Goal: Task Accomplishment & Management: Use online tool/utility

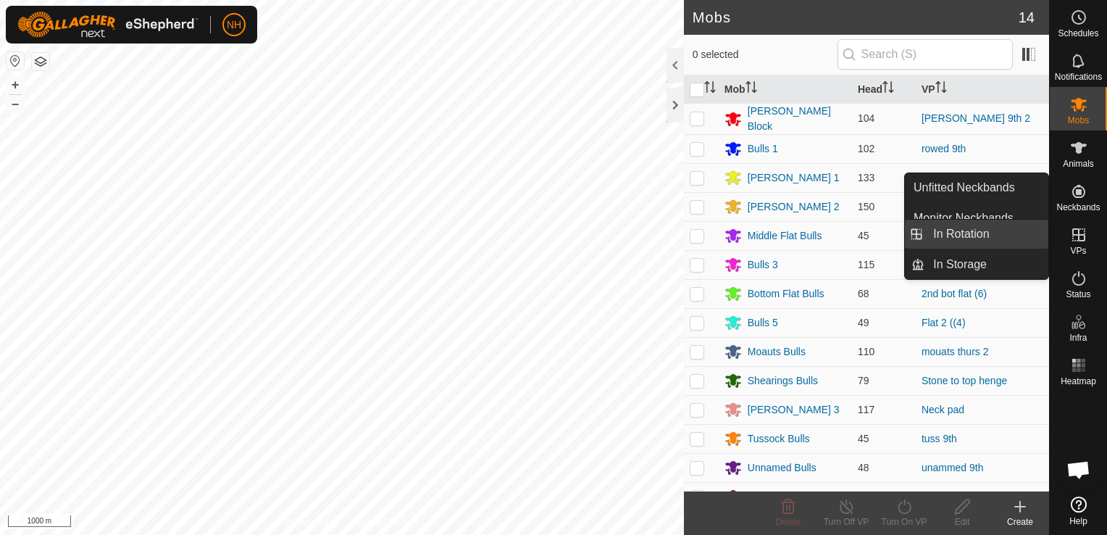
click at [995, 227] on link "In Rotation" at bounding box center [986, 234] width 124 height 29
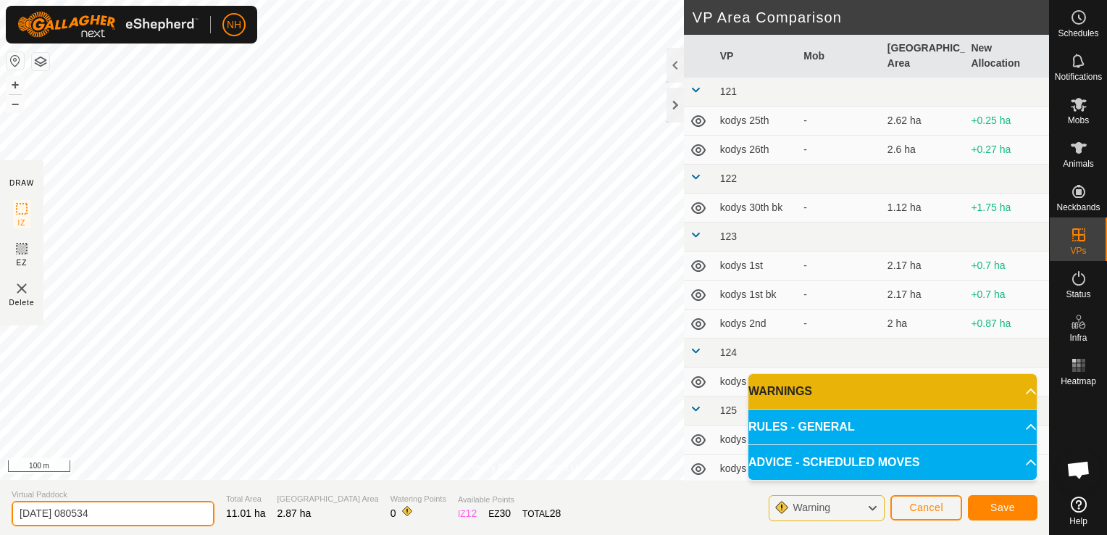
click at [188, 509] on input "2025-10-10 080534" at bounding box center [113, 513] width 203 height 25
type input "2"
type input "nics house 10th"
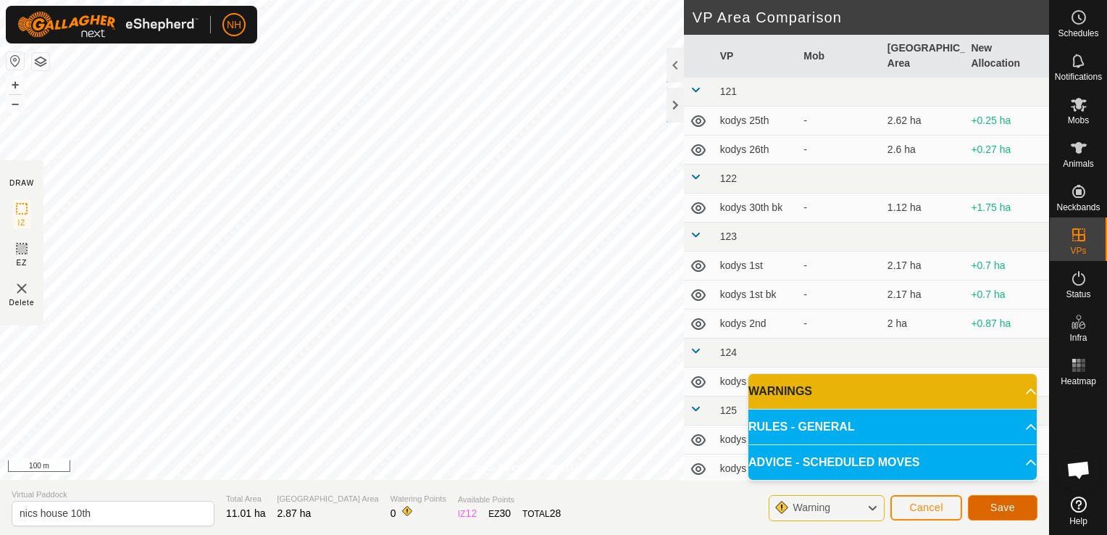
click at [979, 504] on button "Save" at bounding box center [1003, 507] width 70 height 25
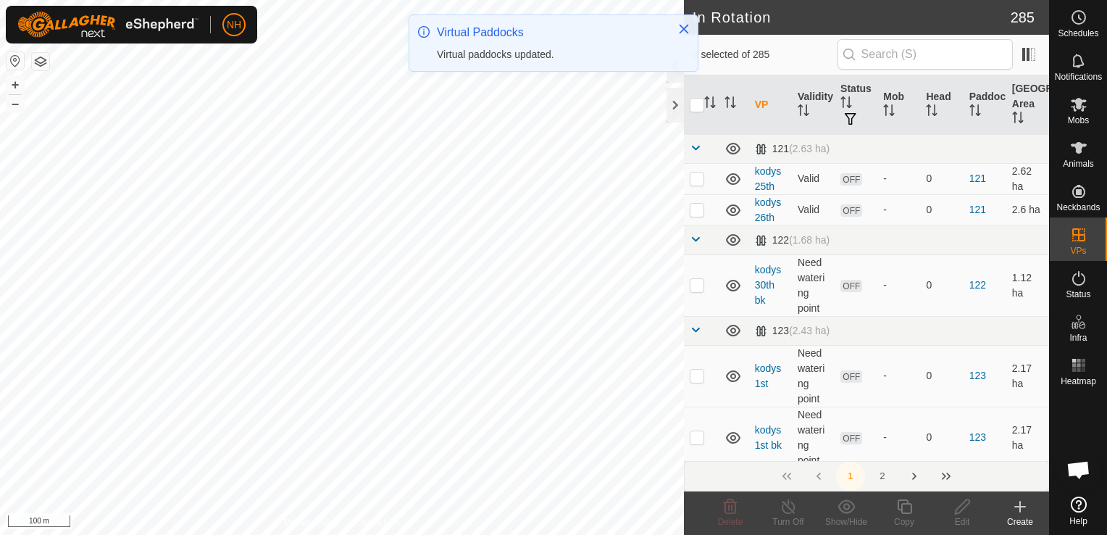
click at [1020, 503] on icon at bounding box center [1020, 506] width 0 height 10
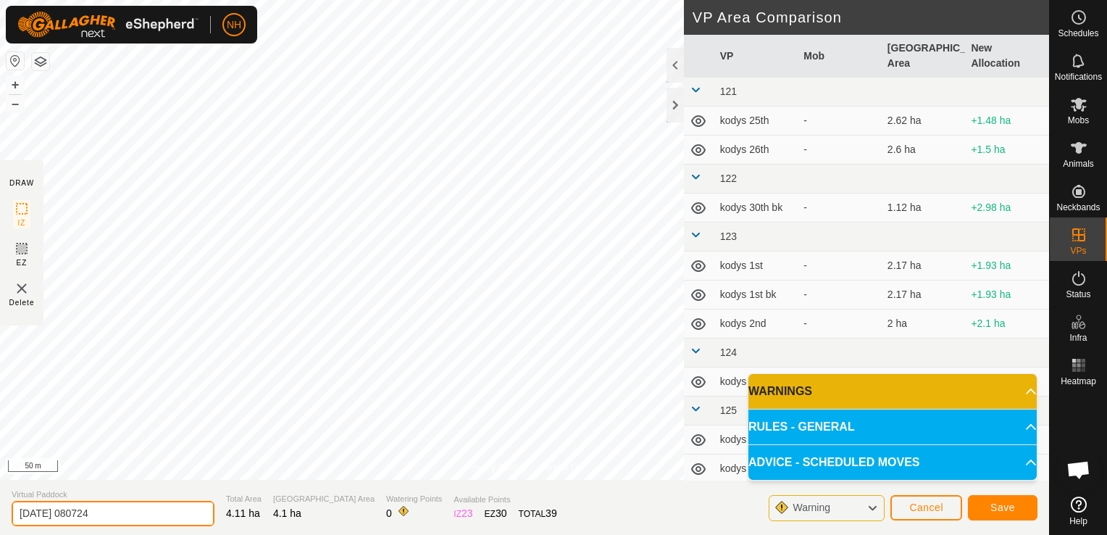
click at [183, 522] on input "2025-10-10 080724" at bounding box center [113, 513] width 203 height 25
type input "2"
type input "airstrip 10th"
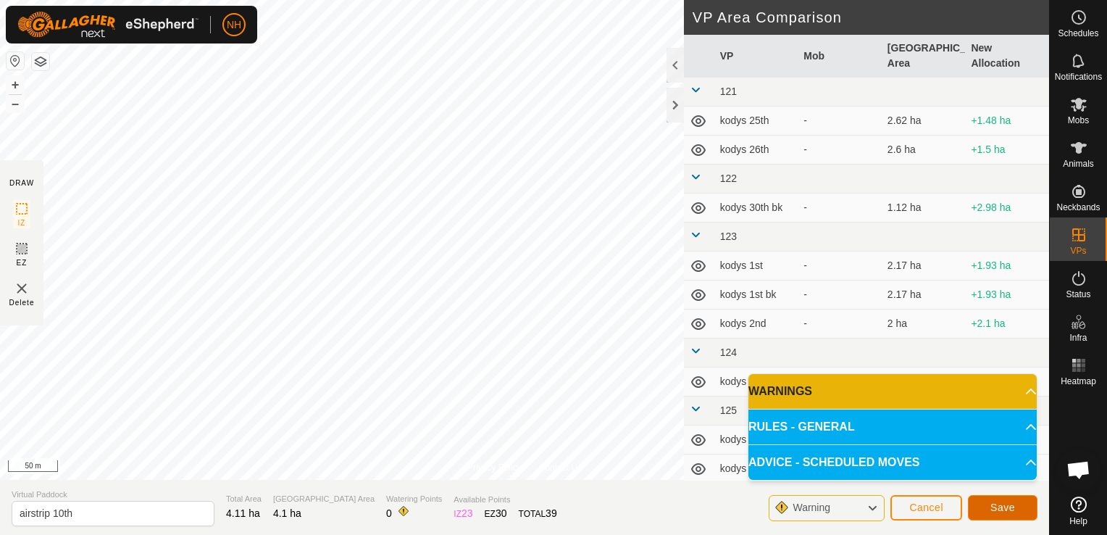
click at [982, 504] on button "Save" at bounding box center [1003, 507] width 70 height 25
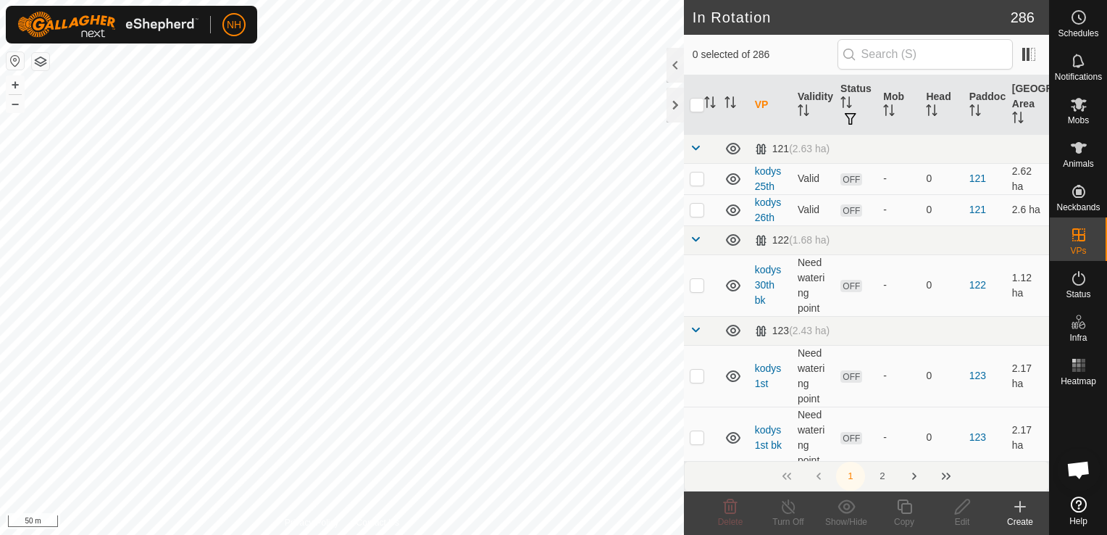
click at [1020, 508] on icon at bounding box center [1020, 506] width 0 height 10
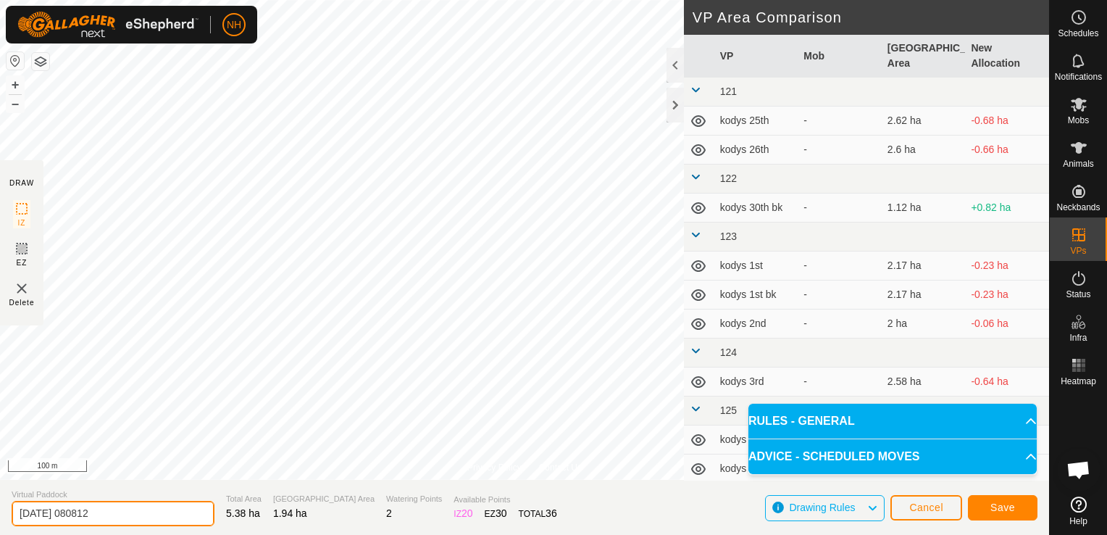
click at [137, 509] on input "2025-10-10 080812" at bounding box center [113, 513] width 203 height 25
type input "2"
type input "rowed 10th"
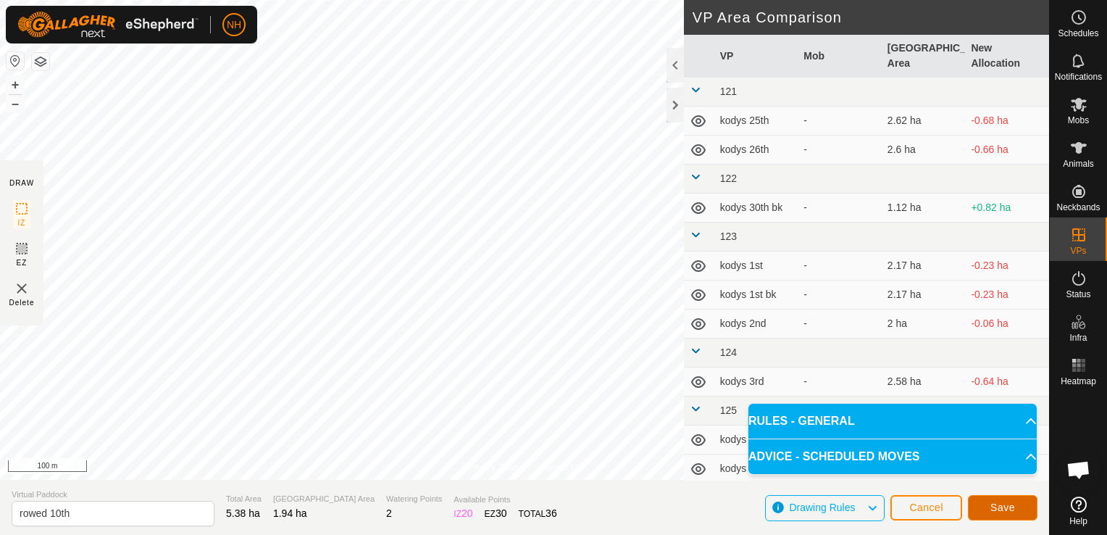
click at [1017, 503] on button "Save" at bounding box center [1003, 507] width 70 height 25
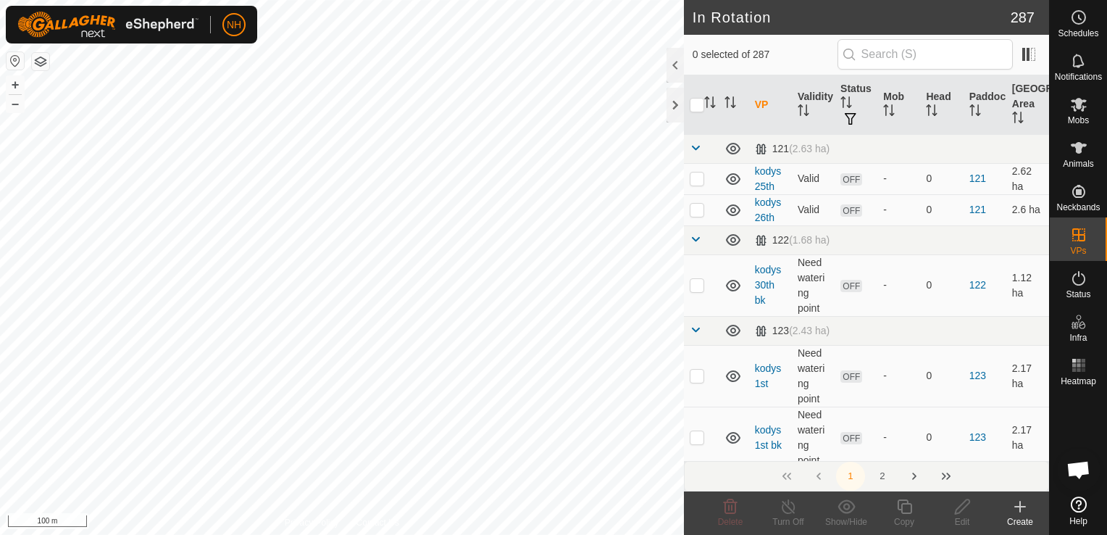
click at [1017, 506] on icon at bounding box center [1019, 506] width 17 height 17
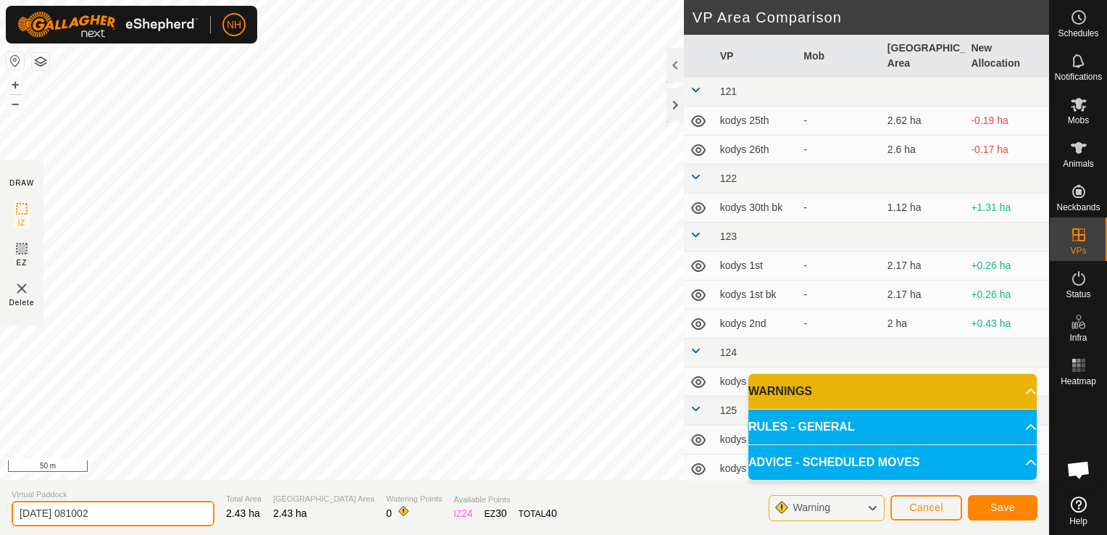
click at [126, 519] on input "2025-10-10 081002" at bounding box center [113, 513] width 203 height 25
type input "2"
type input "unammed 10th"
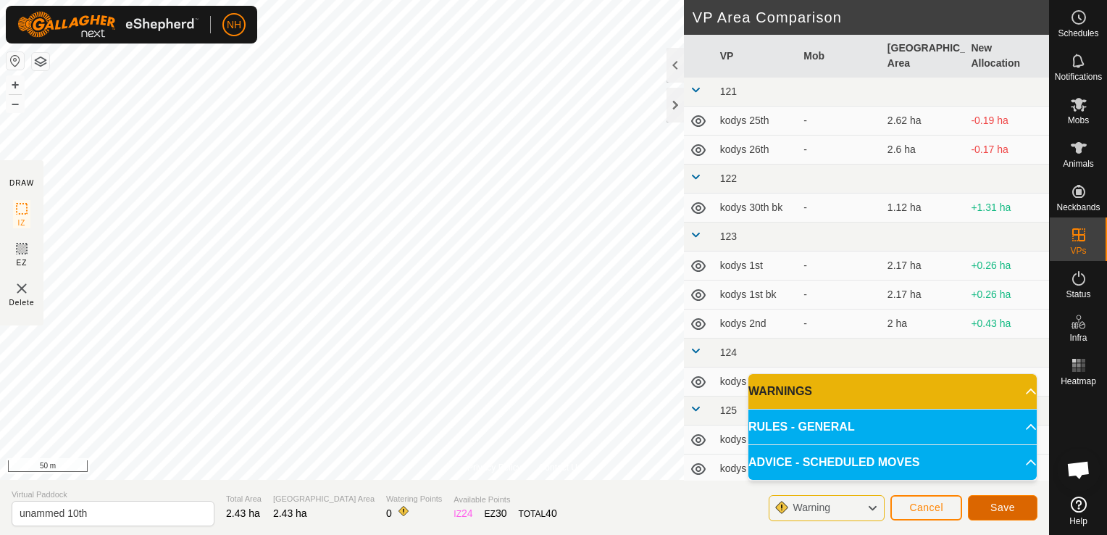
click at [987, 503] on button "Save" at bounding box center [1003, 507] width 70 height 25
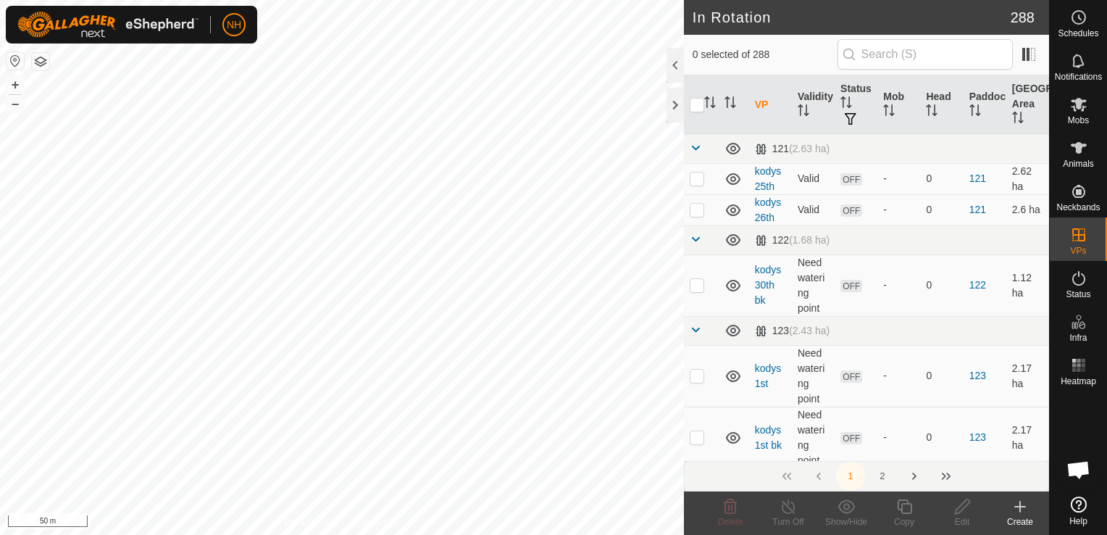
click at [1020, 509] on icon at bounding box center [1020, 506] width 0 height 10
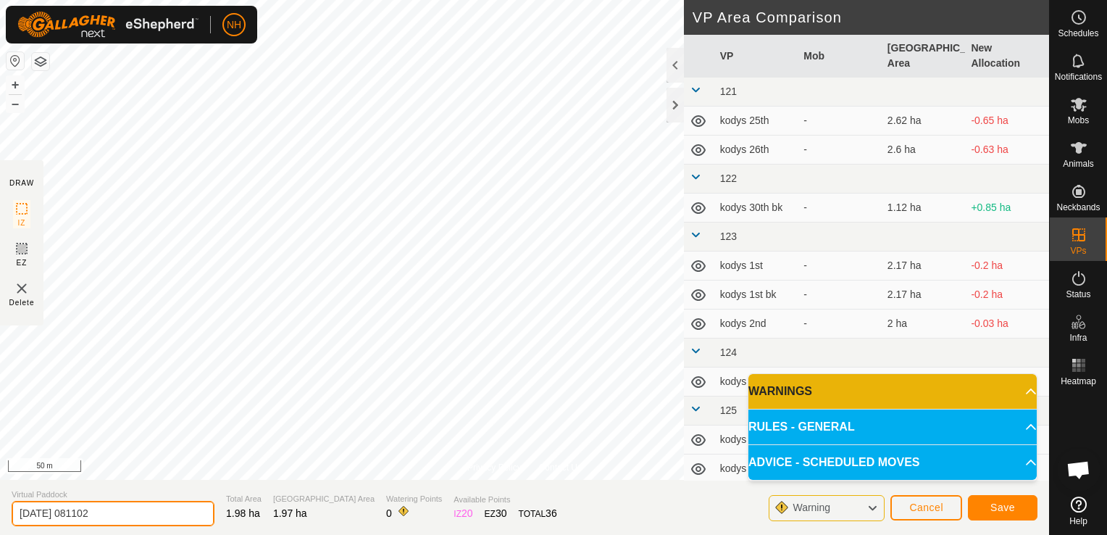
click at [159, 509] on input "2025-10-10 081102" at bounding box center [113, 513] width 203 height 25
type input "2"
type input "tussock 10th"
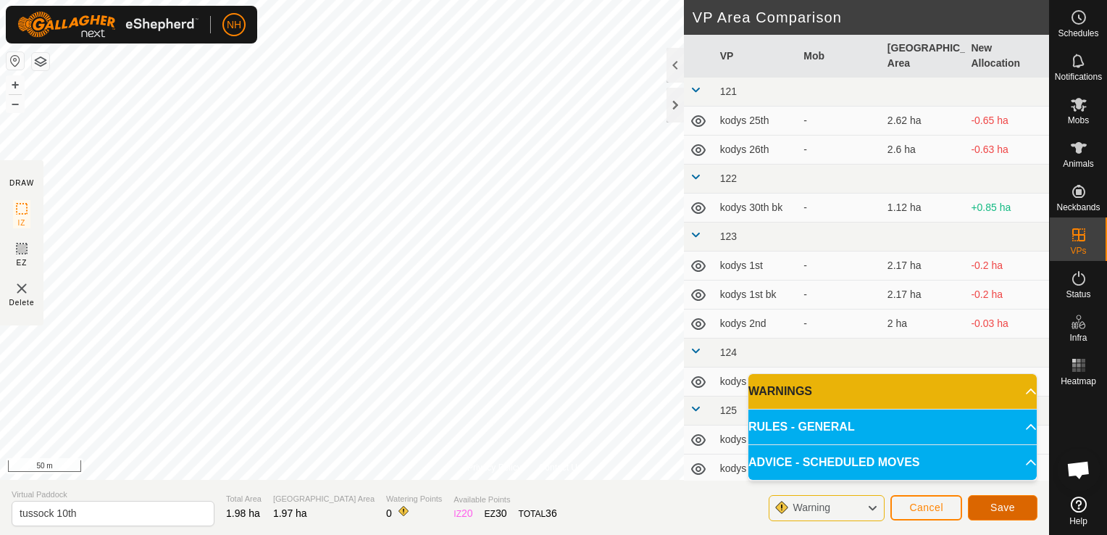
click at [997, 509] on span "Save" at bounding box center [1002, 507] width 25 height 12
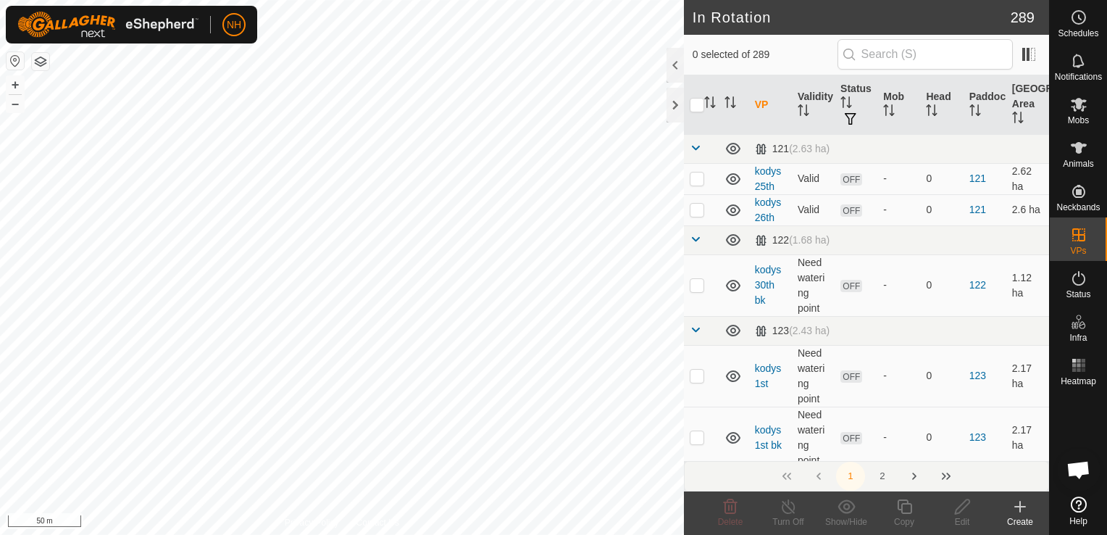
click at [1021, 511] on icon at bounding box center [1019, 506] width 17 height 17
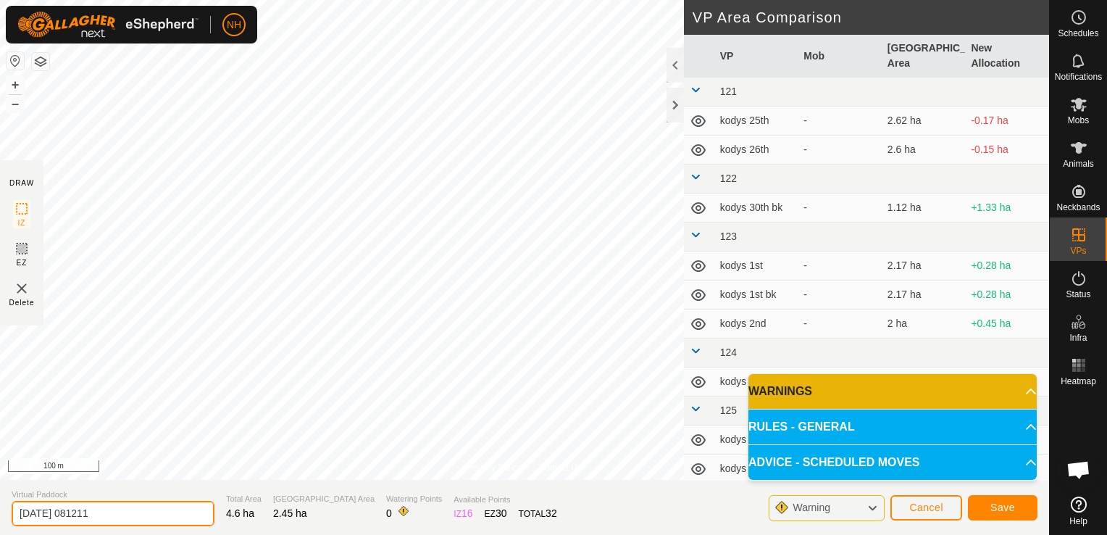
click at [149, 514] on input "2025-10-10 081211" at bounding box center [113, 513] width 203 height 25
type input "2"
type input "mouats 10th 2"
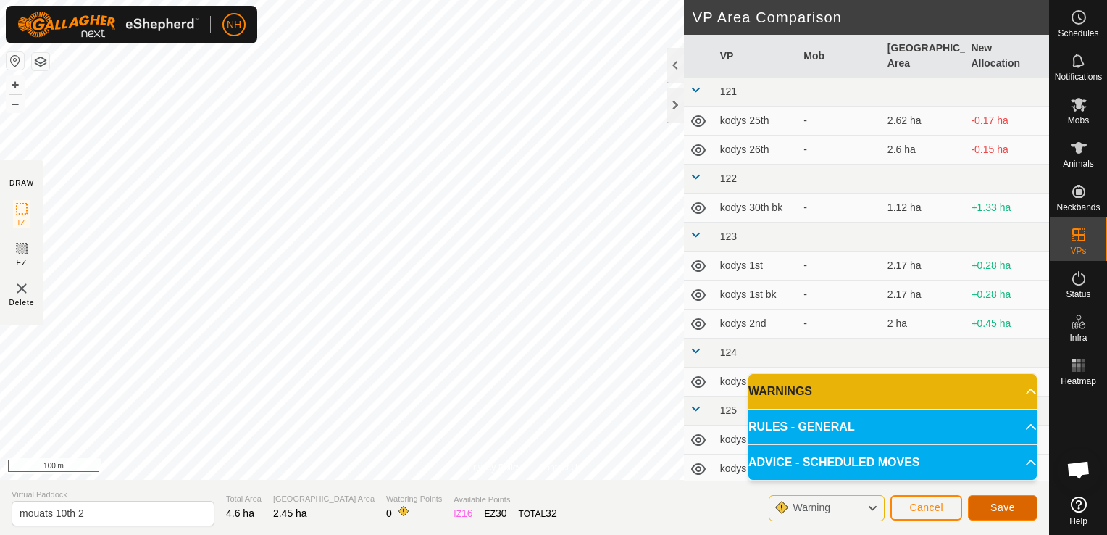
click at [994, 505] on span "Save" at bounding box center [1002, 507] width 25 height 12
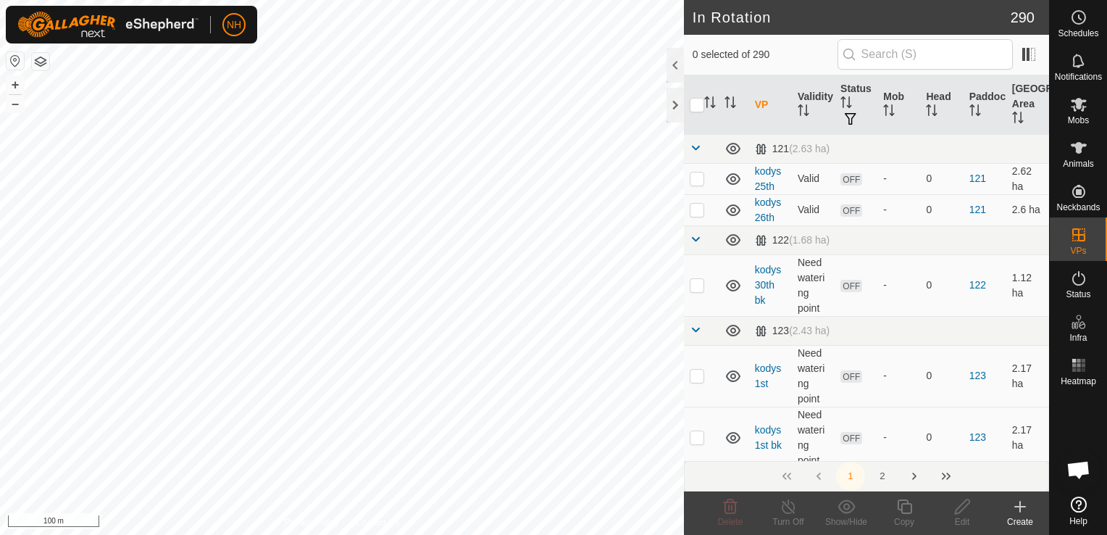
click at [1021, 508] on icon at bounding box center [1019, 506] width 17 height 17
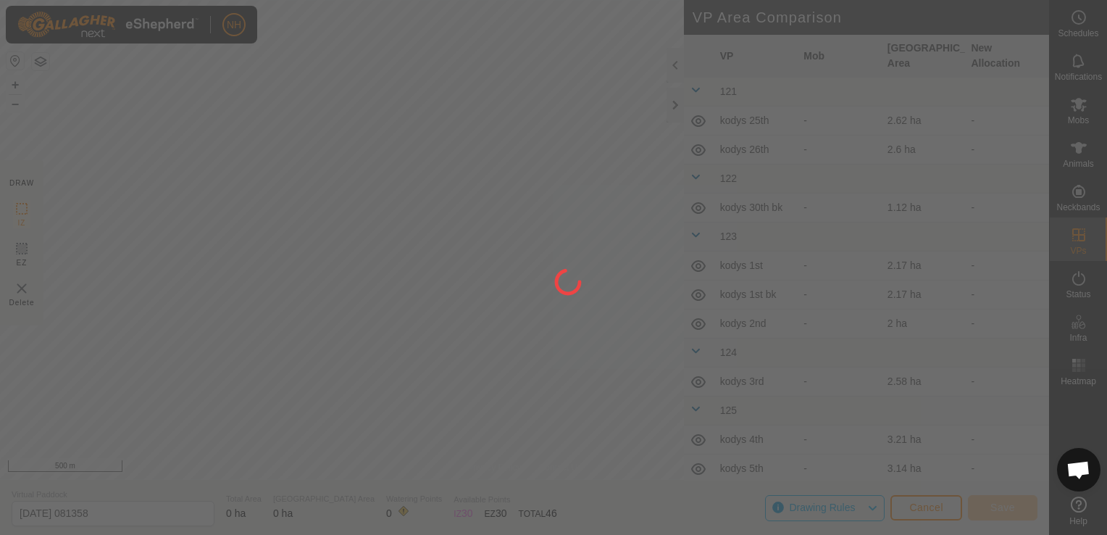
drag, startPoint x: 206, startPoint y: 300, endPoint x: 418, endPoint y: 268, distance: 213.9
click at [418, 268] on div at bounding box center [553, 267] width 1107 height 535
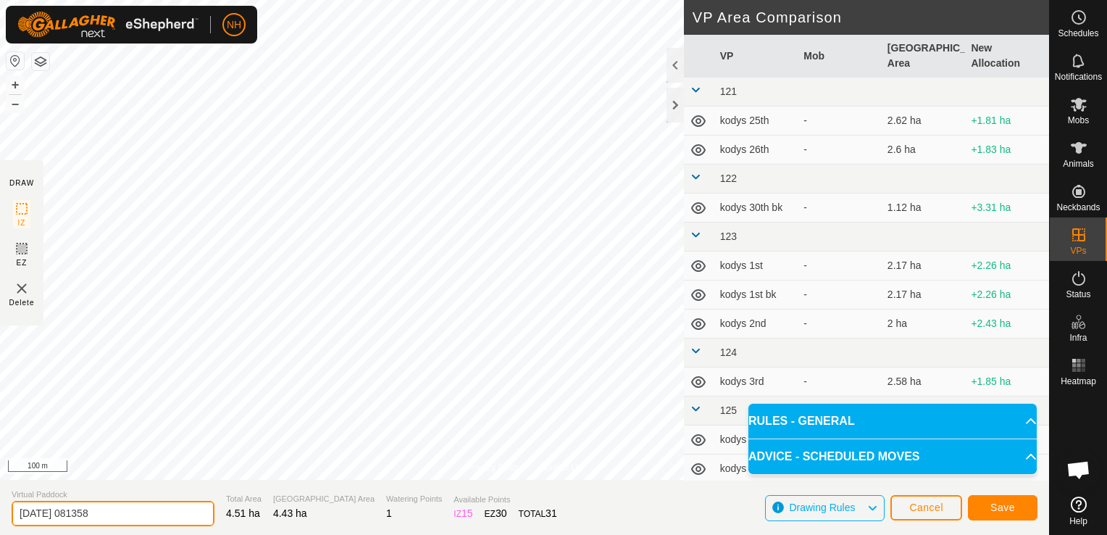
click at [125, 503] on input "2025-10-10 081358" at bounding box center [113, 513] width 203 height 25
type input "2"
type input "[PERSON_NAME] 10th"
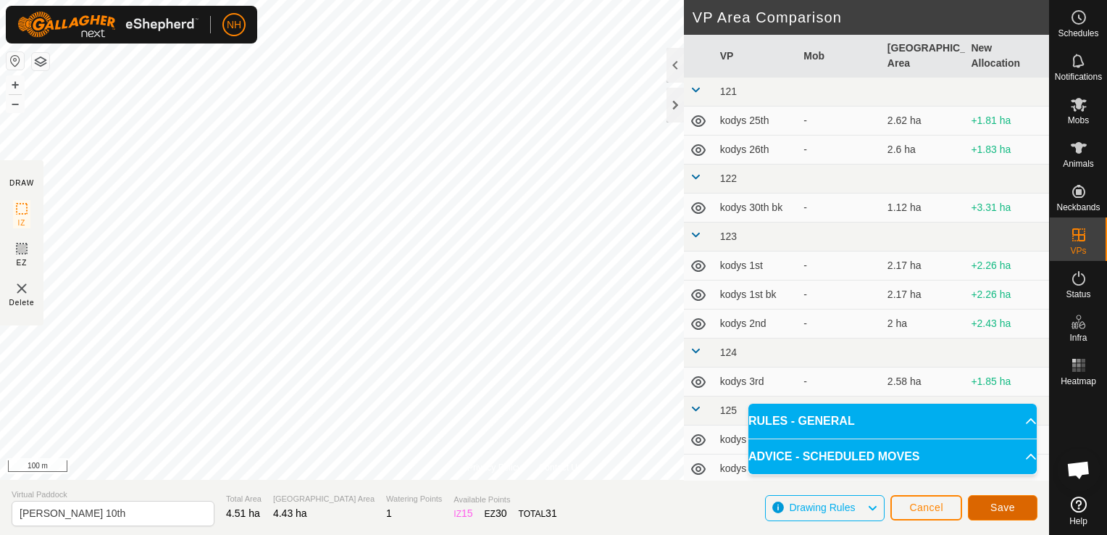
click at [1011, 506] on span "Save" at bounding box center [1002, 507] width 25 height 12
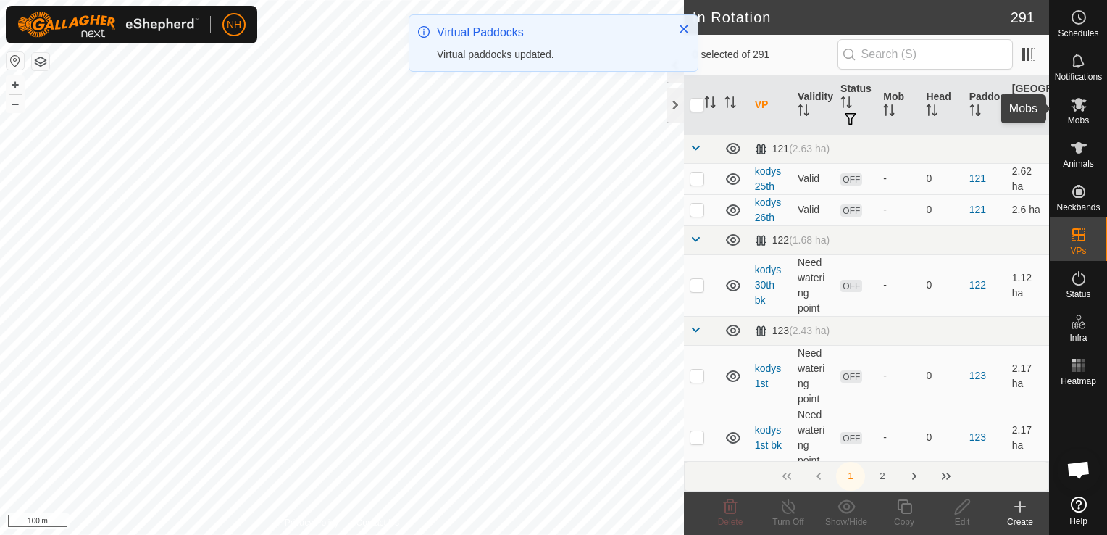
click at [1081, 114] on es-mob-svg-icon at bounding box center [1079, 104] width 26 height 23
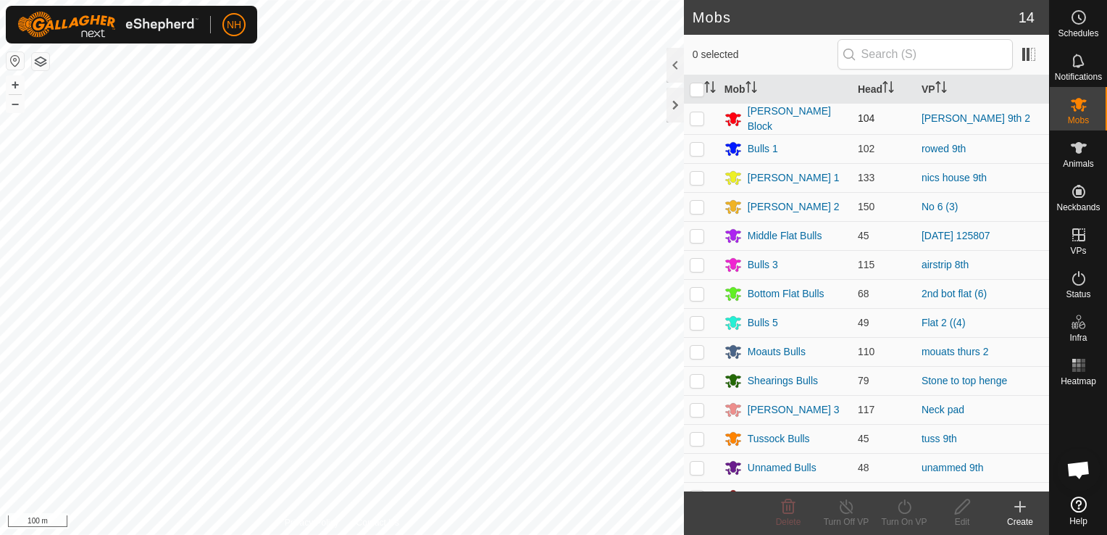
click at [695, 116] on p-checkbox at bounding box center [697, 118] width 14 height 12
checkbox input "true"
click at [897, 511] on icon at bounding box center [904, 506] width 18 height 17
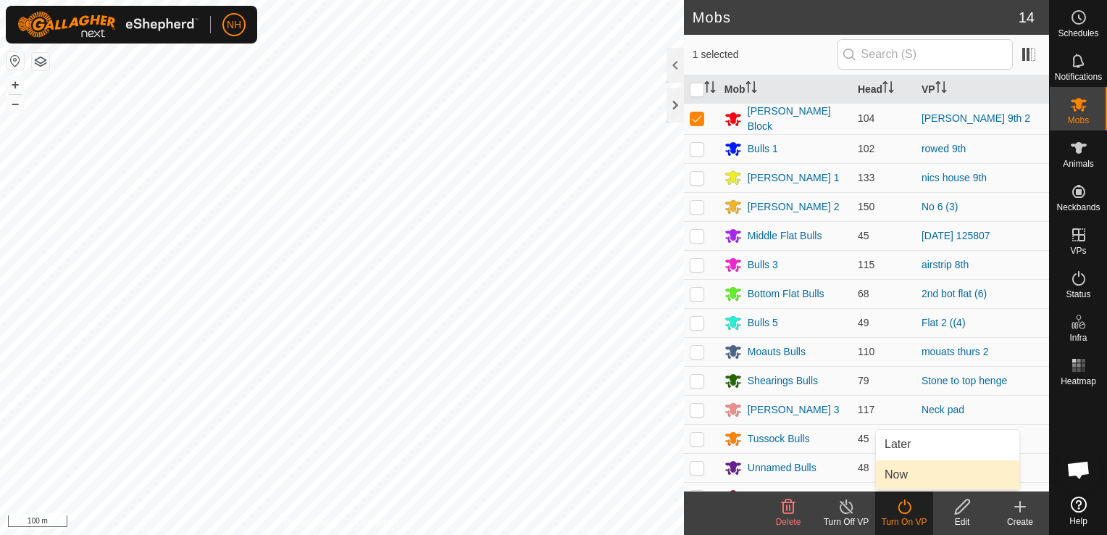
click at [899, 477] on link "Now" at bounding box center [947, 474] width 143 height 29
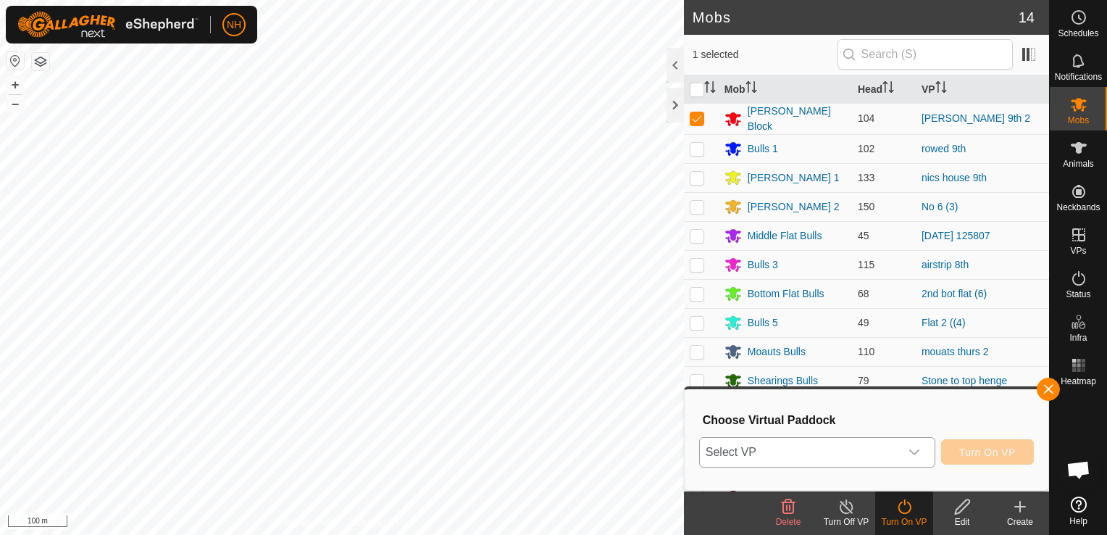
click at [793, 454] on span "Select VP" at bounding box center [800, 452] width 200 height 29
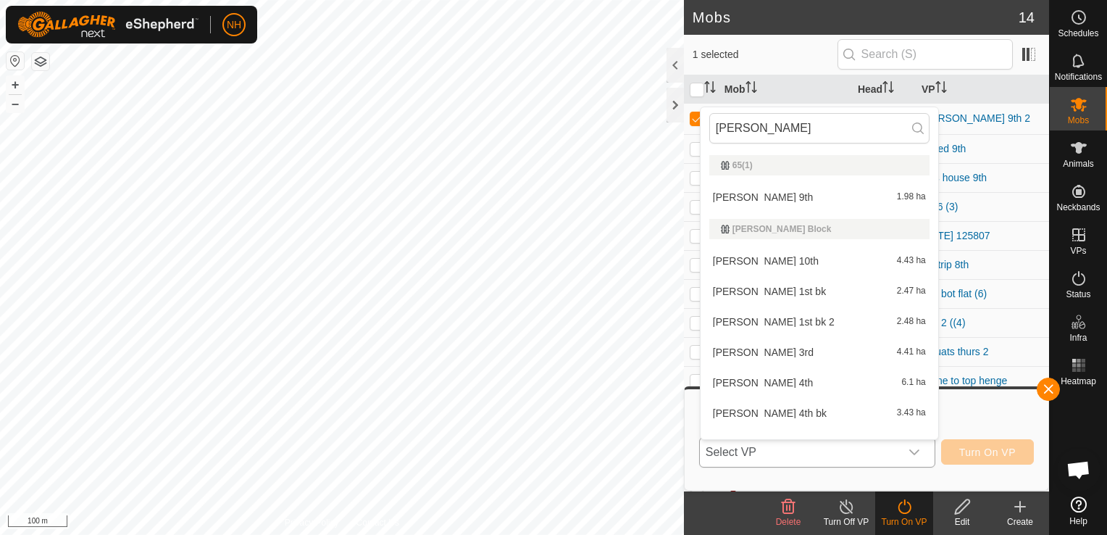
scroll to position [19, 0]
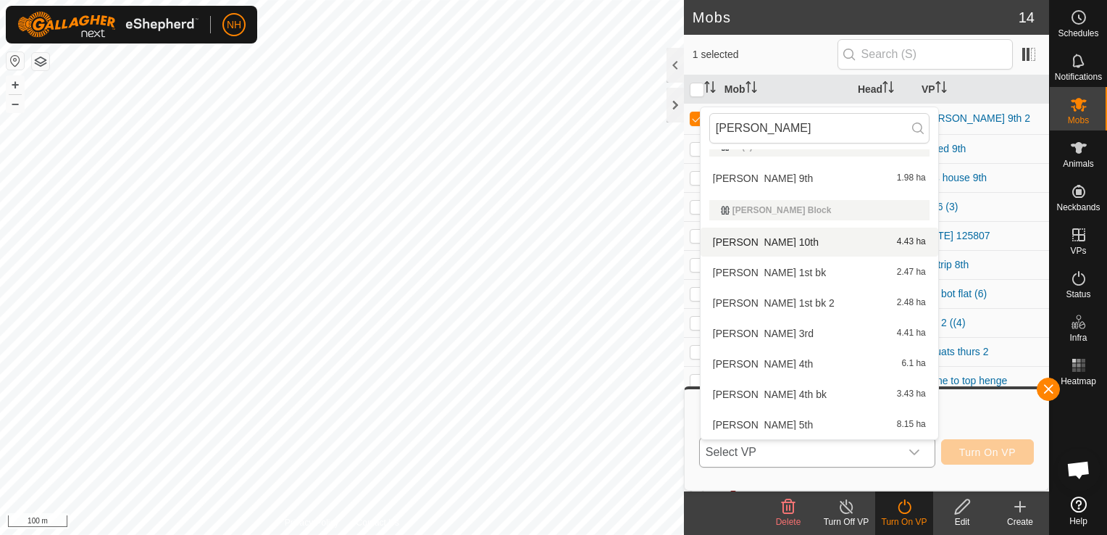
type input "[PERSON_NAME]"
click at [761, 243] on li "moores 10th 4.43 ha" at bounding box center [820, 241] width 238 height 29
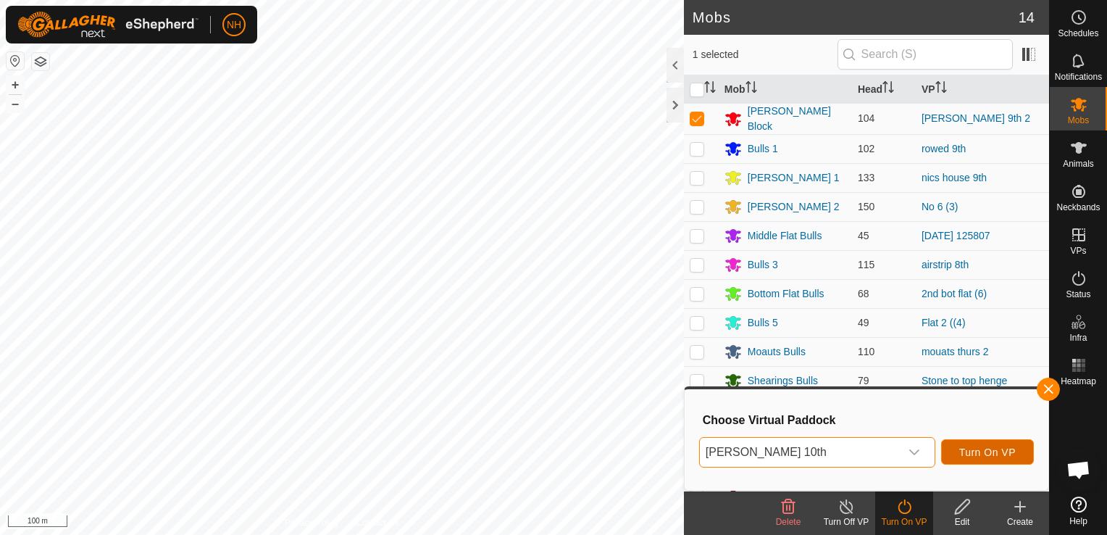
click at [991, 448] on span "Turn On VP" at bounding box center [987, 452] width 57 height 12
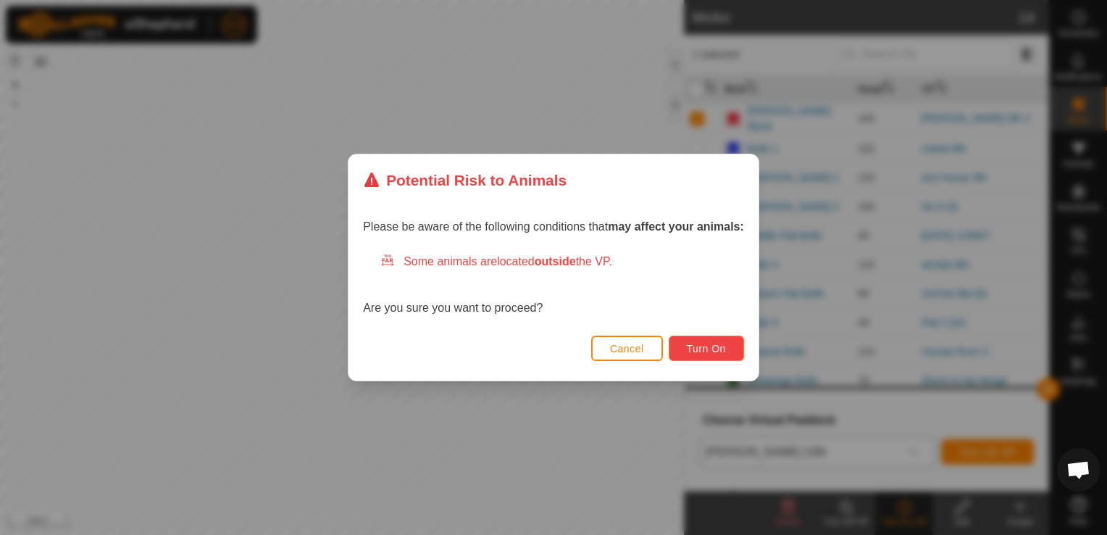
click at [711, 354] on span "Turn On" at bounding box center [706, 349] width 39 height 12
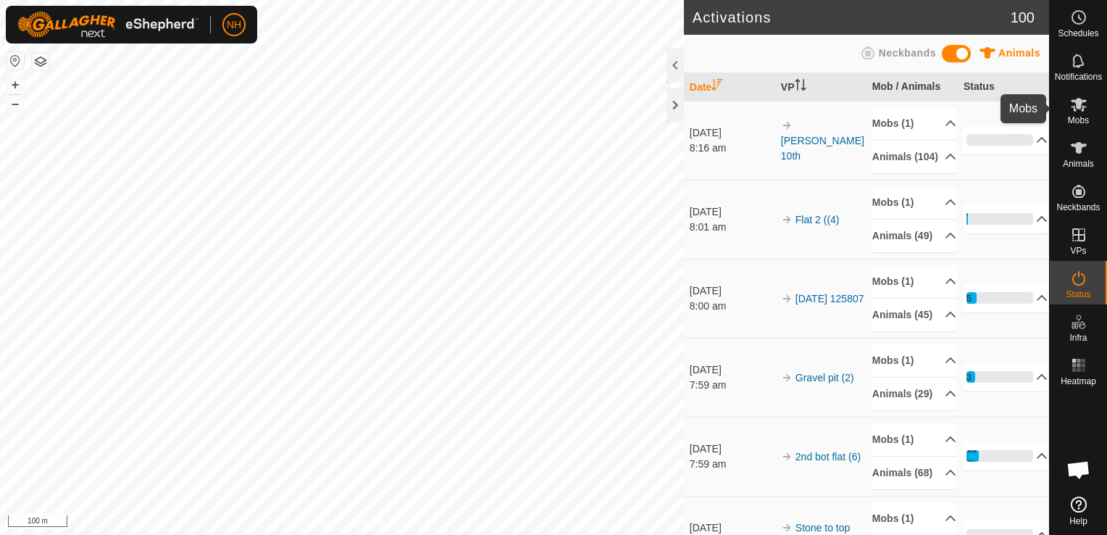
click at [1082, 109] on icon at bounding box center [1079, 105] width 16 height 14
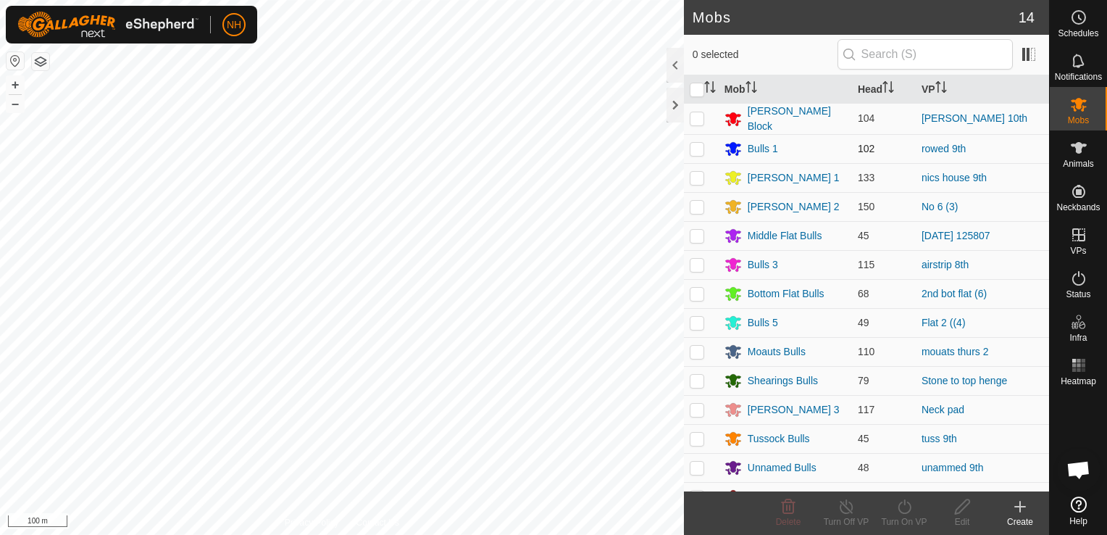
click at [693, 143] on p-checkbox at bounding box center [697, 149] width 14 height 12
checkbox input "true"
click at [903, 503] on icon at bounding box center [904, 506] width 18 height 17
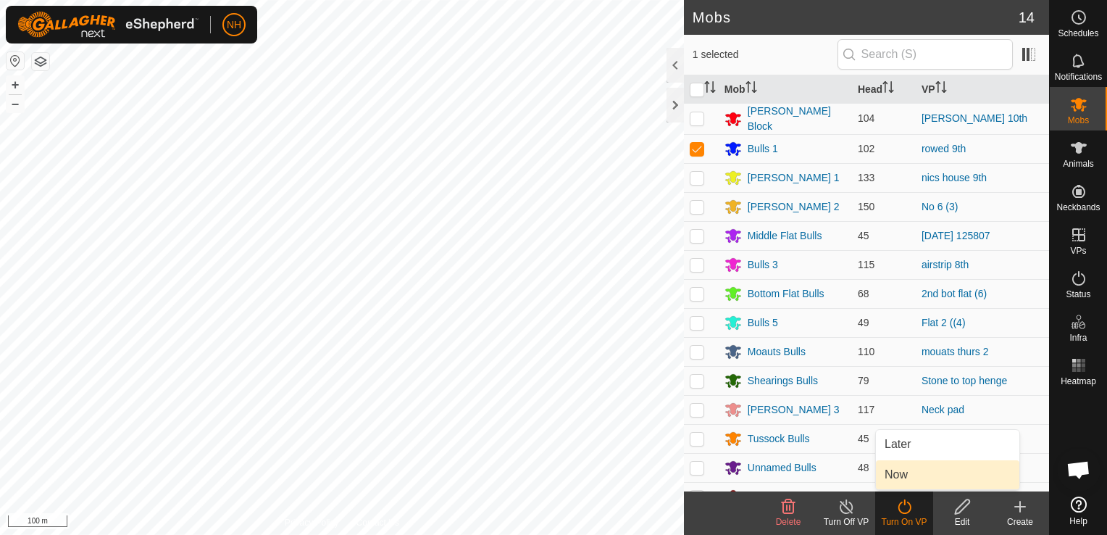
click at [893, 474] on link "Now" at bounding box center [947, 474] width 143 height 29
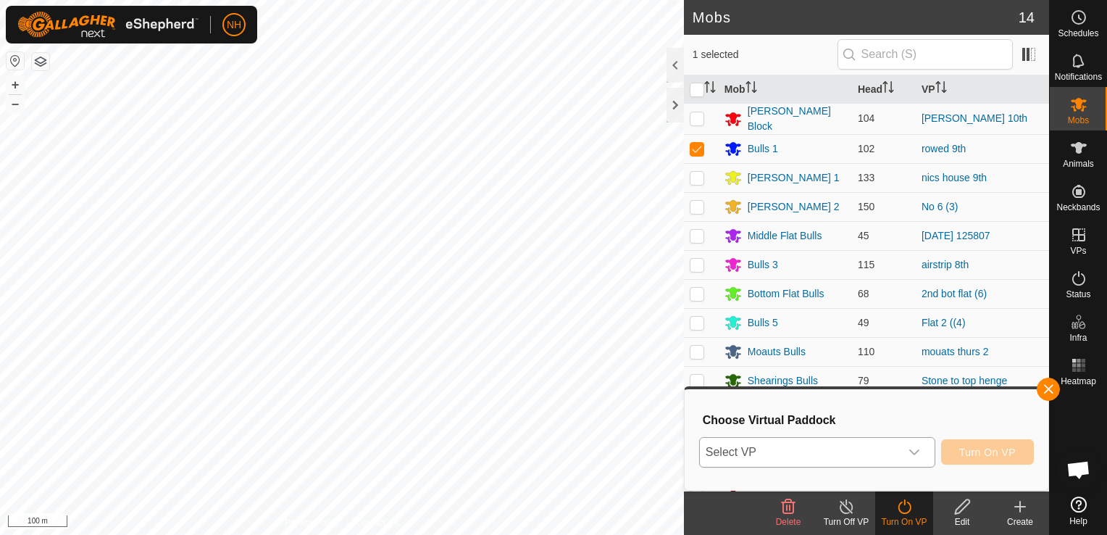
click at [791, 451] on span "Select VP" at bounding box center [800, 452] width 200 height 29
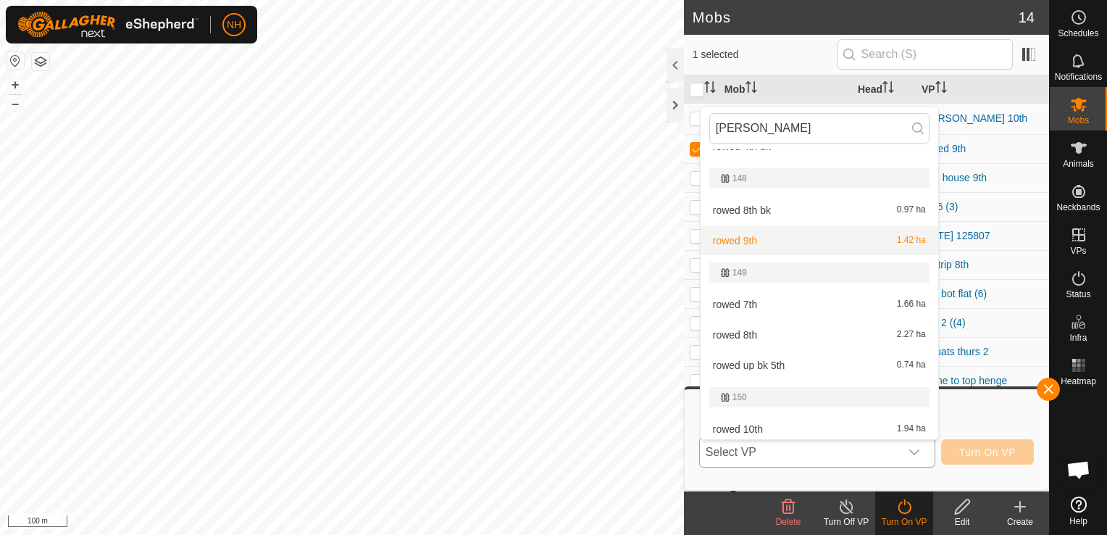
scroll to position [678, 0]
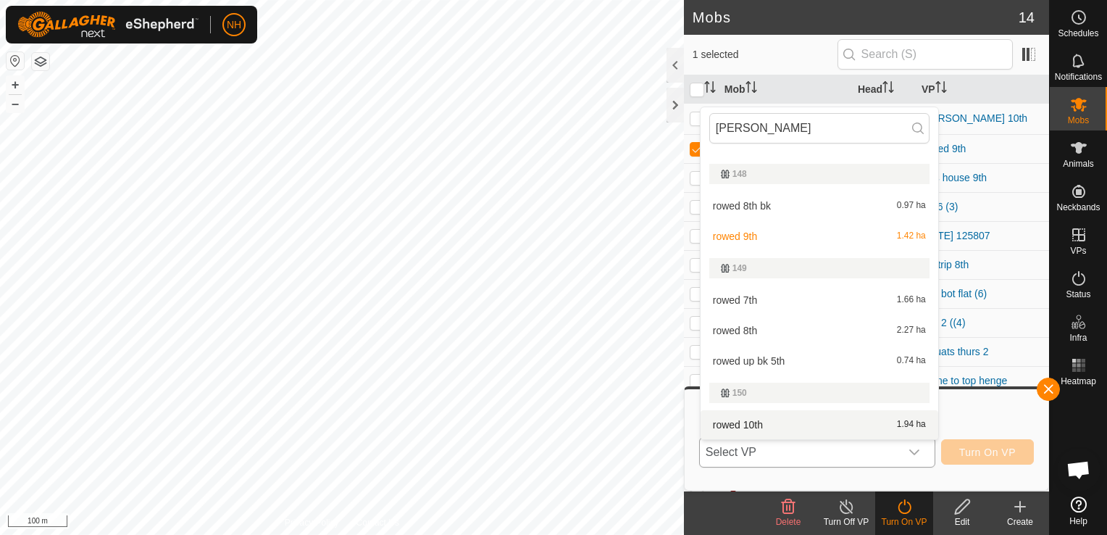
type input "rowe"
click at [763, 426] on li "rowed 10th 1.94 ha" at bounding box center [820, 424] width 238 height 29
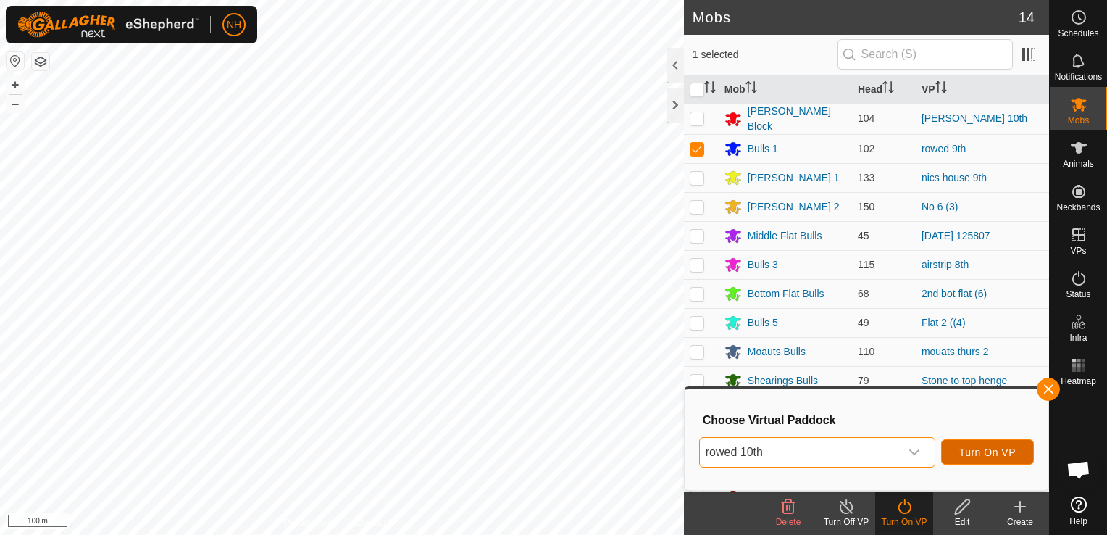
click at [966, 444] on button "Turn On VP" at bounding box center [987, 451] width 93 height 25
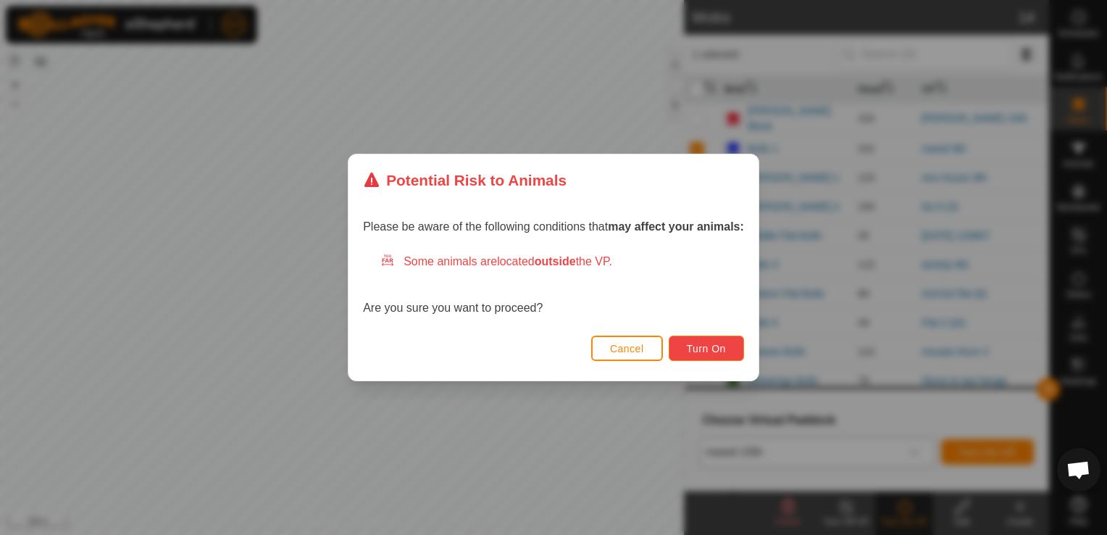
click at [685, 343] on button "Turn On" at bounding box center [706, 347] width 75 height 25
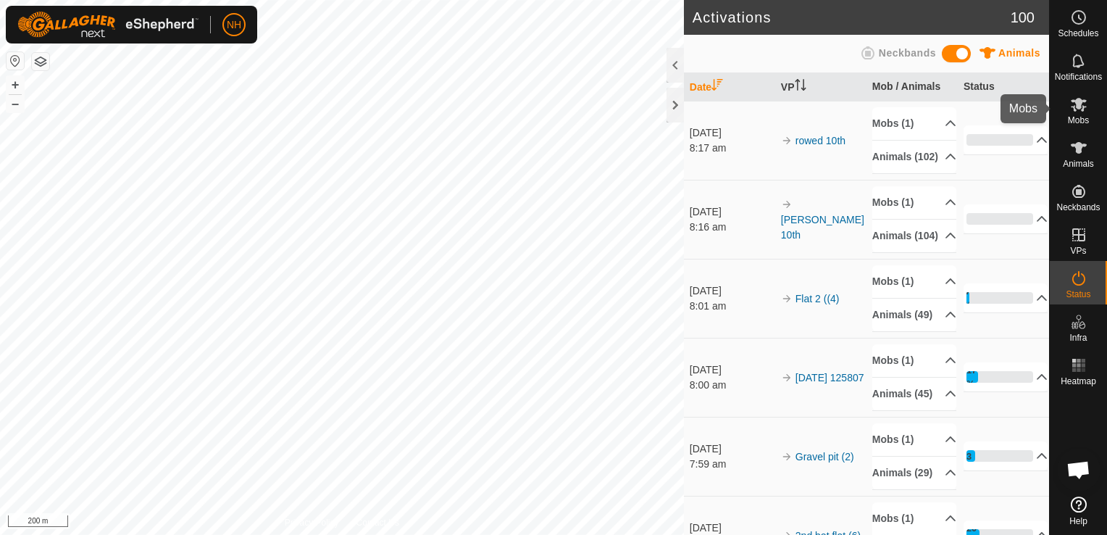
click at [1078, 100] on icon at bounding box center [1079, 105] width 16 height 14
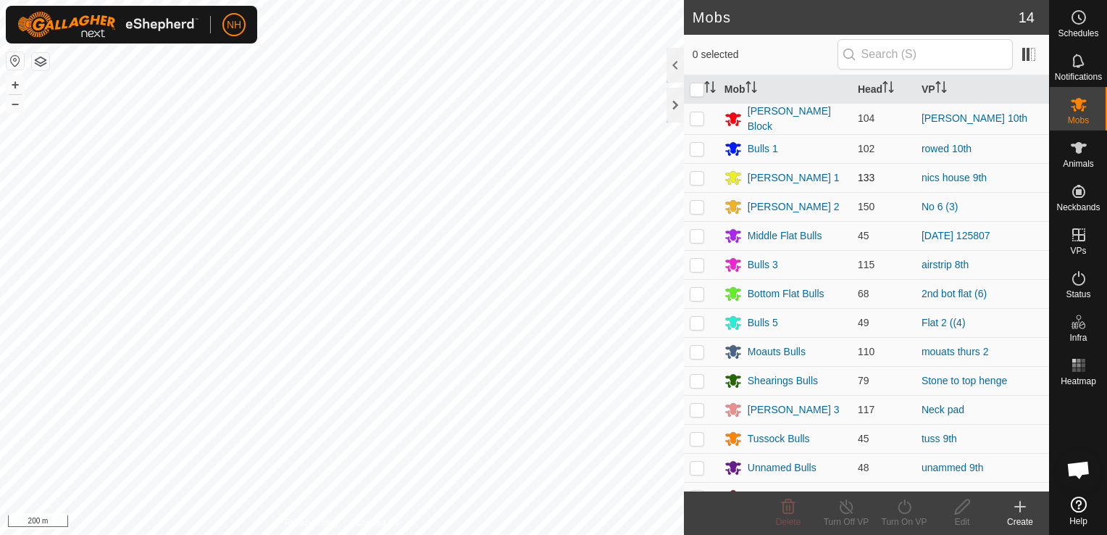
click at [693, 175] on p-checkbox at bounding box center [697, 178] width 14 height 12
checkbox input "true"
click at [904, 515] on div "Turn On VP" at bounding box center [904, 521] width 58 height 13
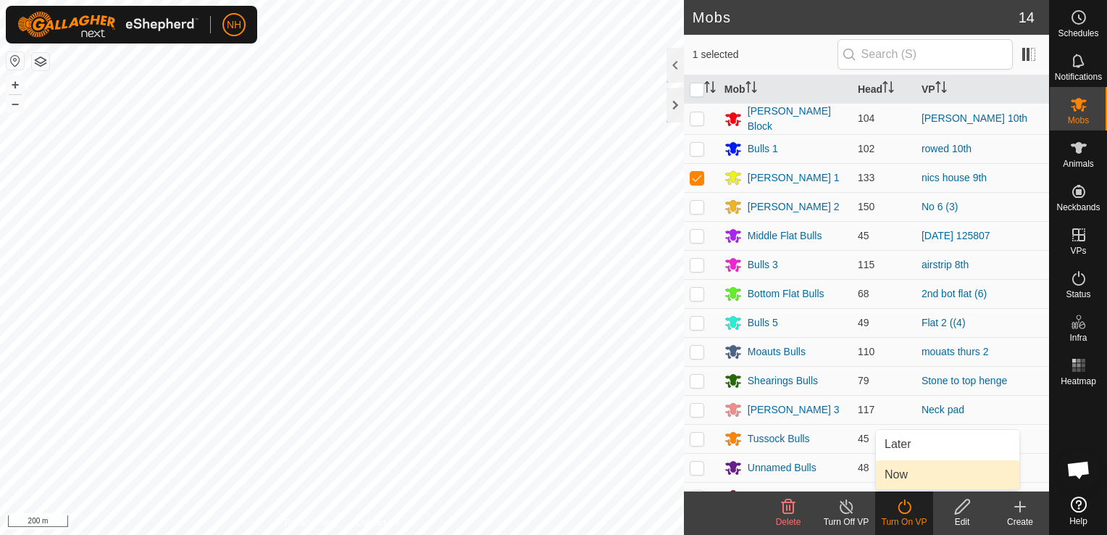
click at [903, 474] on link "Now" at bounding box center [947, 474] width 143 height 29
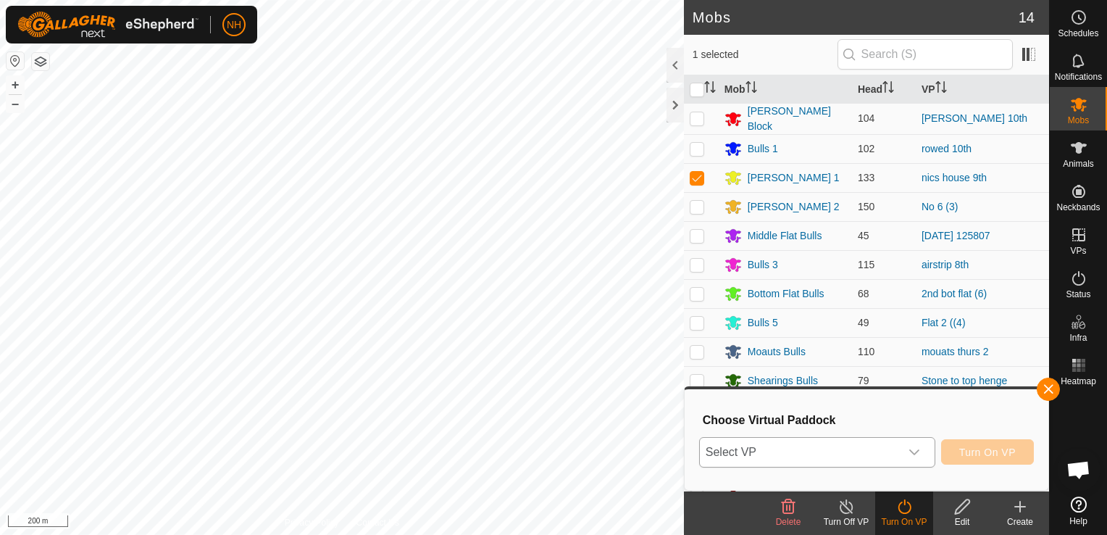
click at [805, 448] on span "Select VP" at bounding box center [800, 452] width 200 height 29
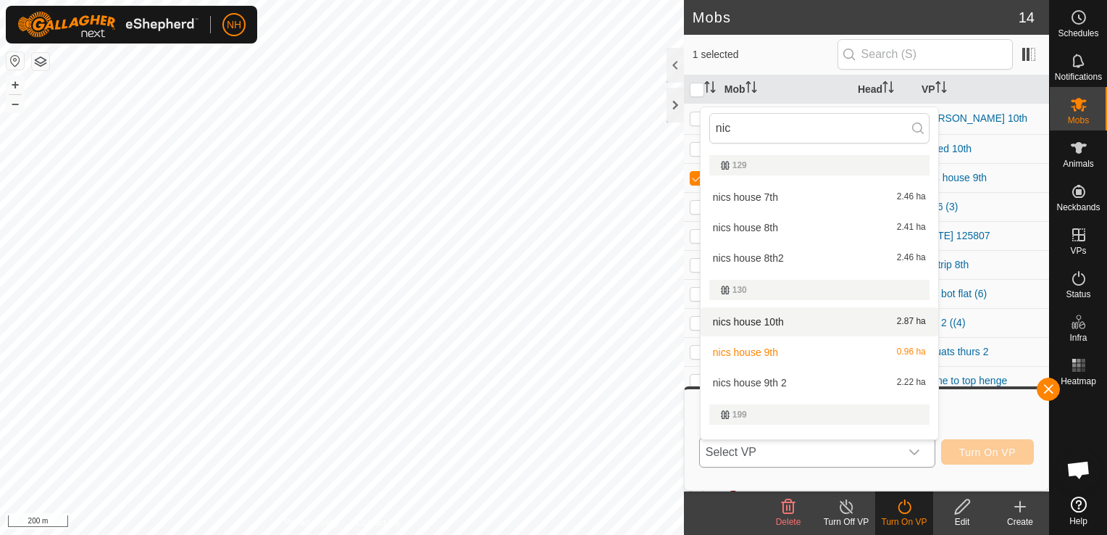
type input "nic"
click at [753, 317] on li "nics house 10th 2.87 ha" at bounding box center [820, 321] width 238 height 29
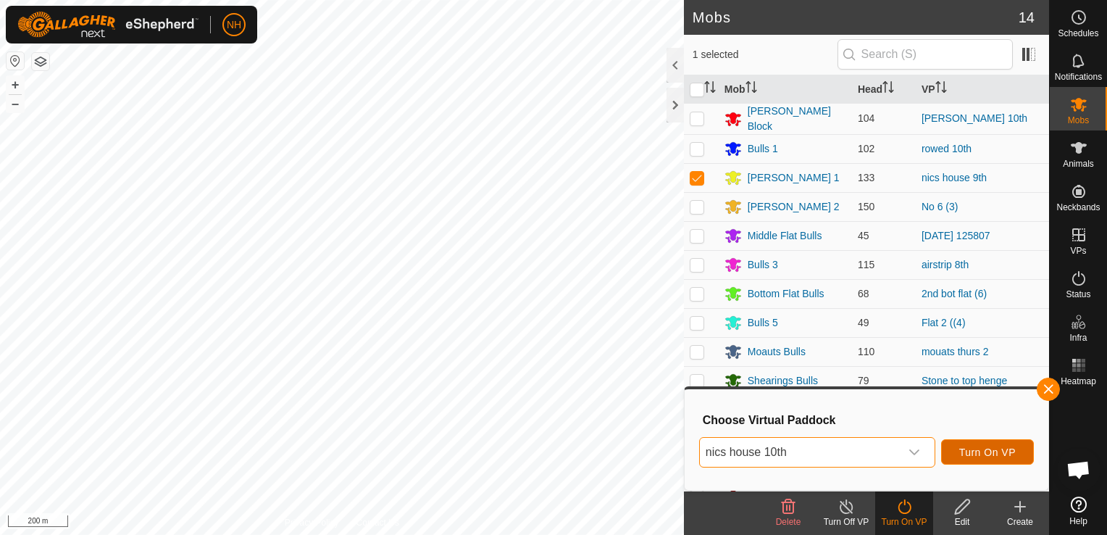
click at [972, 451] on span "Turn On VP" at bounding box center [987, 452] width 57 height 12
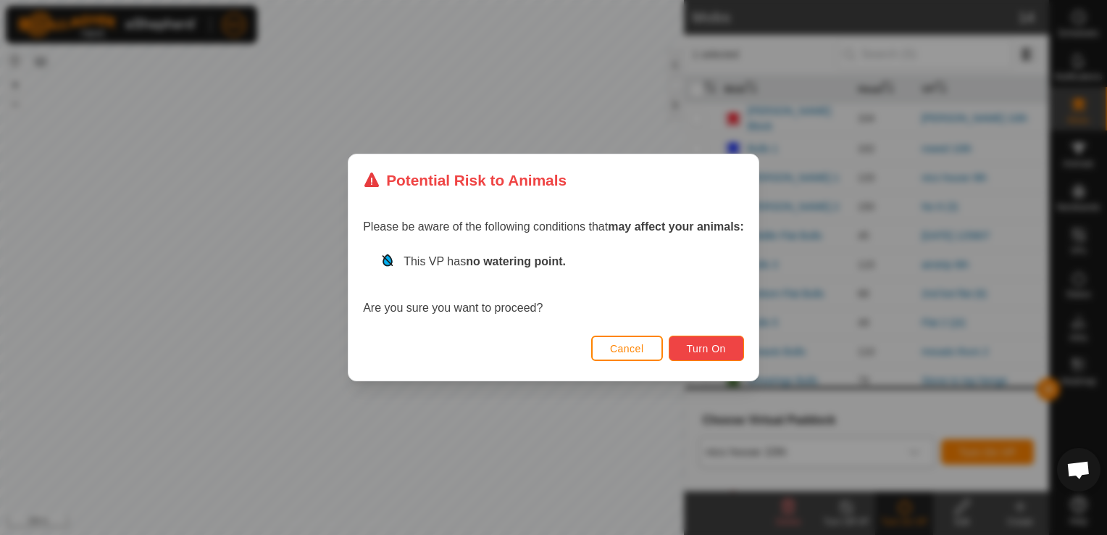
click at [695, 352] on span "Turn On" at bounding box center [706, 349] width 39 height 12
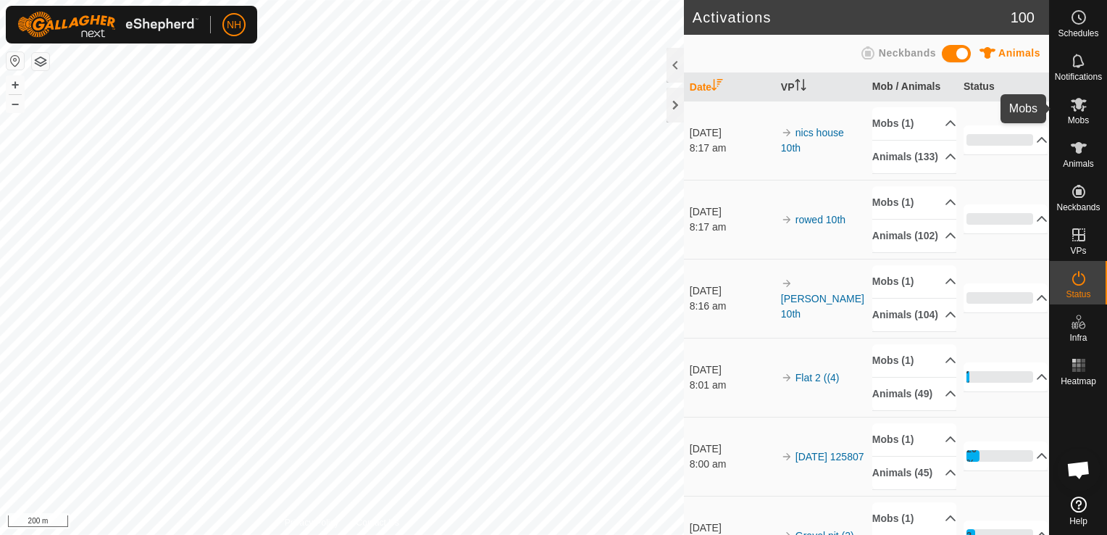
click at [1076, 109] on icon at bounding box center [1078, 104] width 17 height 17
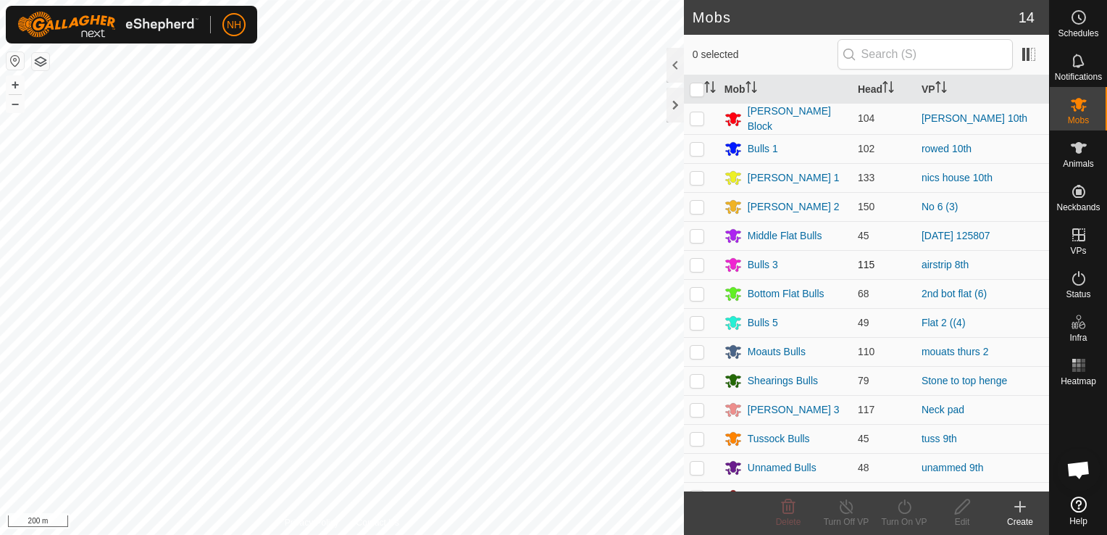
click at [698, 261] on p-checkbox at bounding box center [697, 265] width 14 height 12
checkbox input "true"
click at [895, 513] on icon at bounding box center [904, 506] width 18 height 17
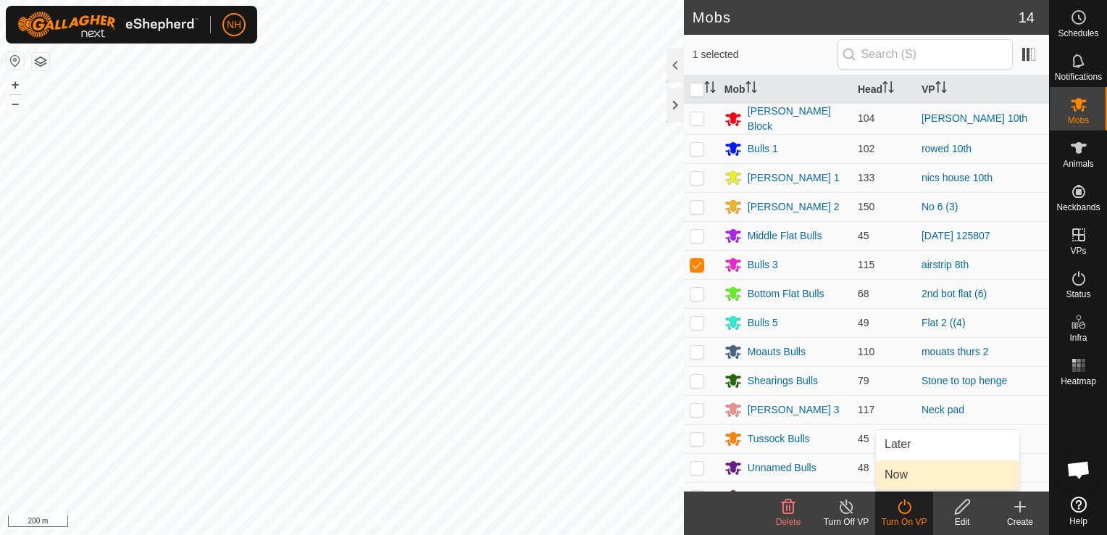
click at [899, 474] on span "Now" at bounding box center [896, 474] width 23 height 17
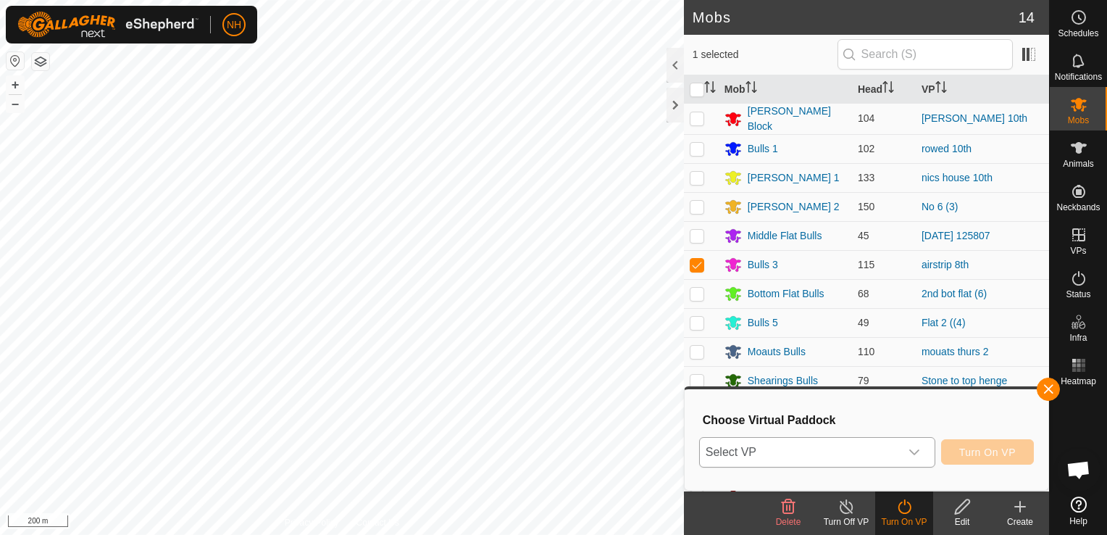
click at [820, 443] on span "Select VP" at bounding box center [800, 452] width 200 height 29
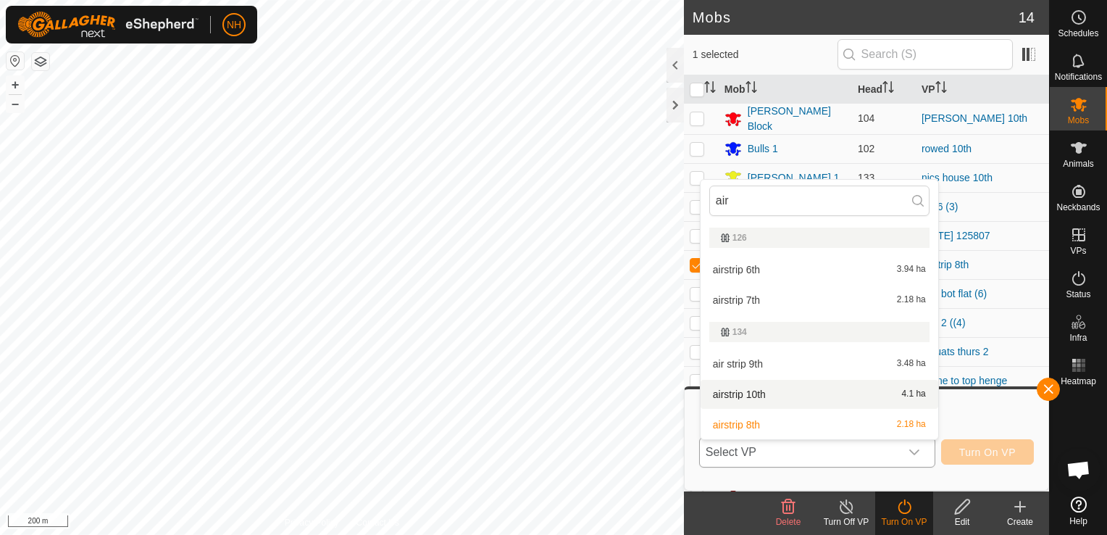
type input "air"
click at [760, 388] on li "airstrip 10th 4.1 ha" at bounding box center [820, 394] width 238 height 29
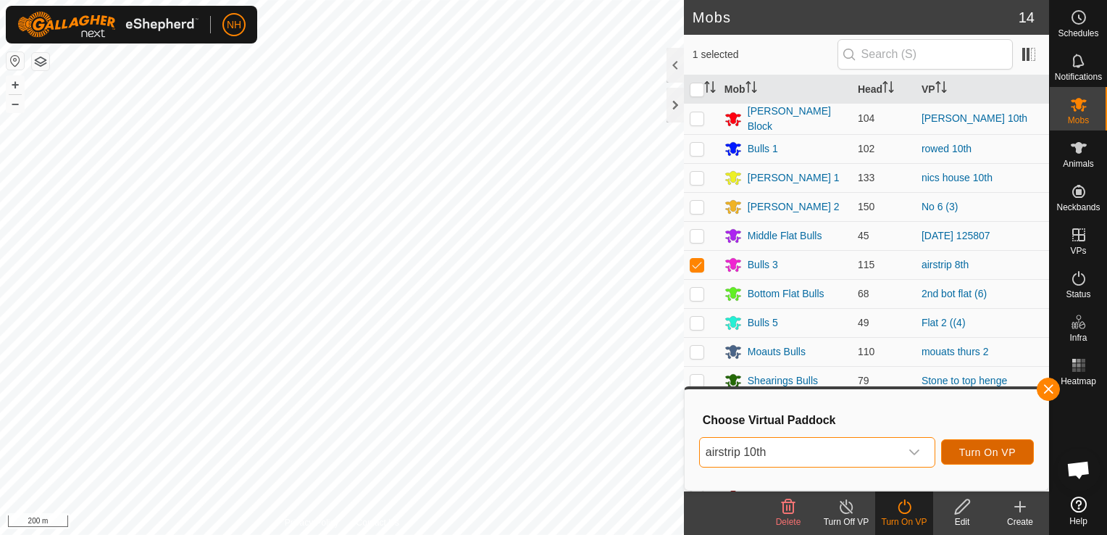
click at [995, 456] on span "Turn On VP" at bounding box center [987, 452] width 57 height 12
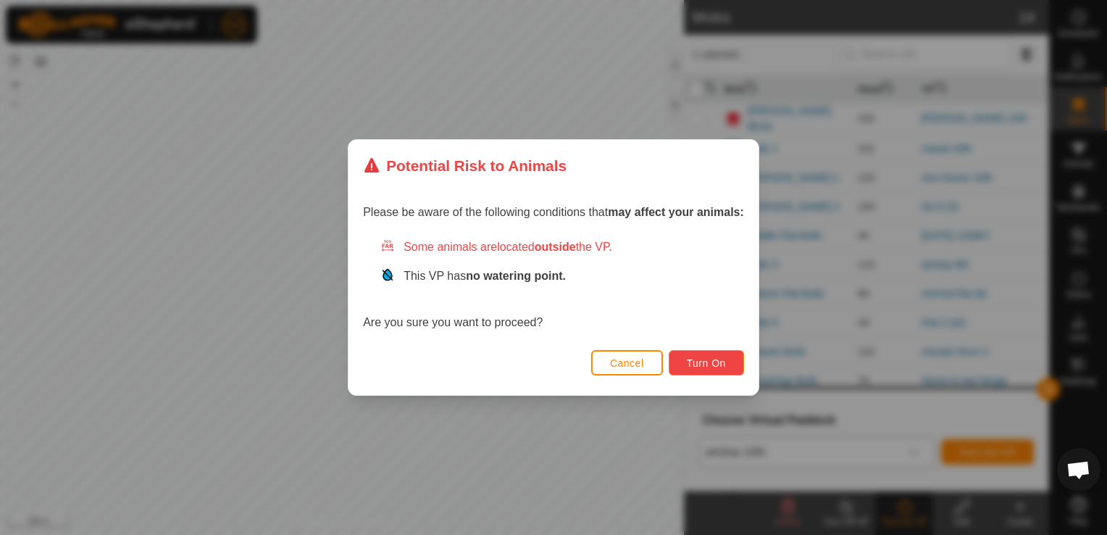
click at [717, 364] on span "Turn On" at bounding box center [706, 363] width 39 height 12
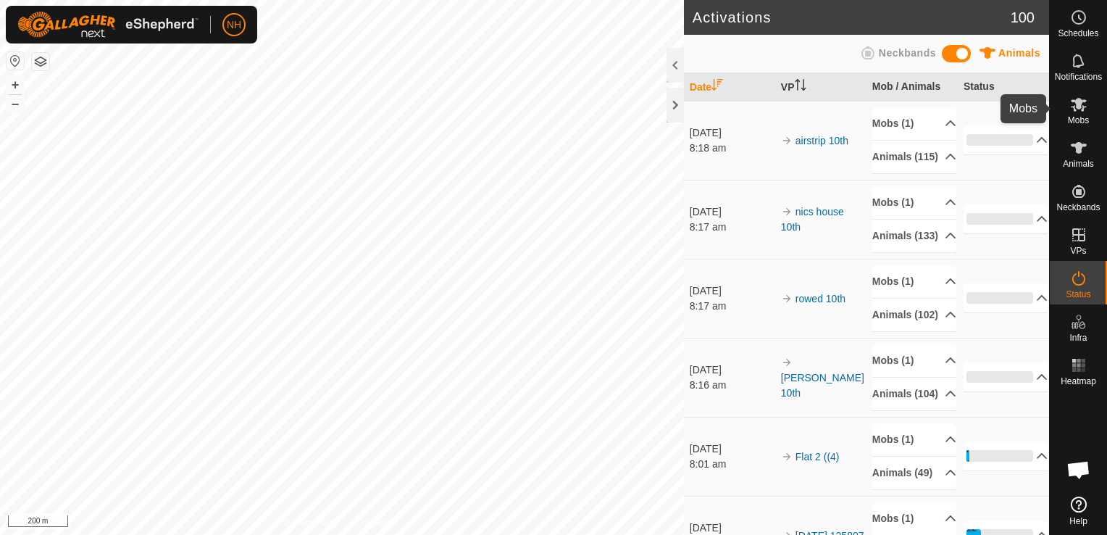
click at [1073, 106] on icon at bounding box center [1079, 105] width 16 height 14
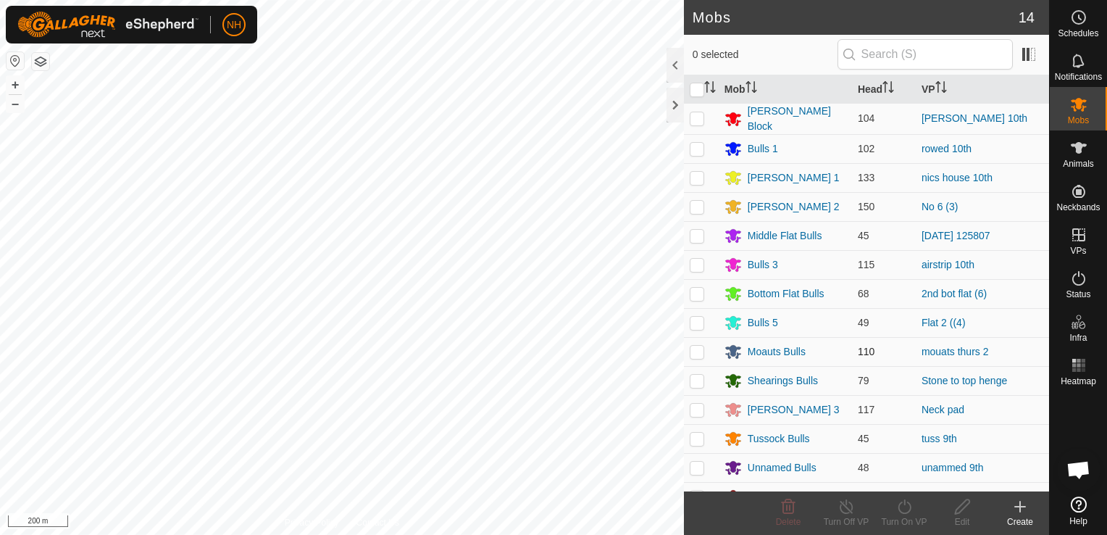
click at [695, 351] on p-checkbox at bounding box center [697, 352] width 14 height 12
checkbox input "true"
click at [903, 503] on icon at bounding box center [904, 506] width 18 height 17
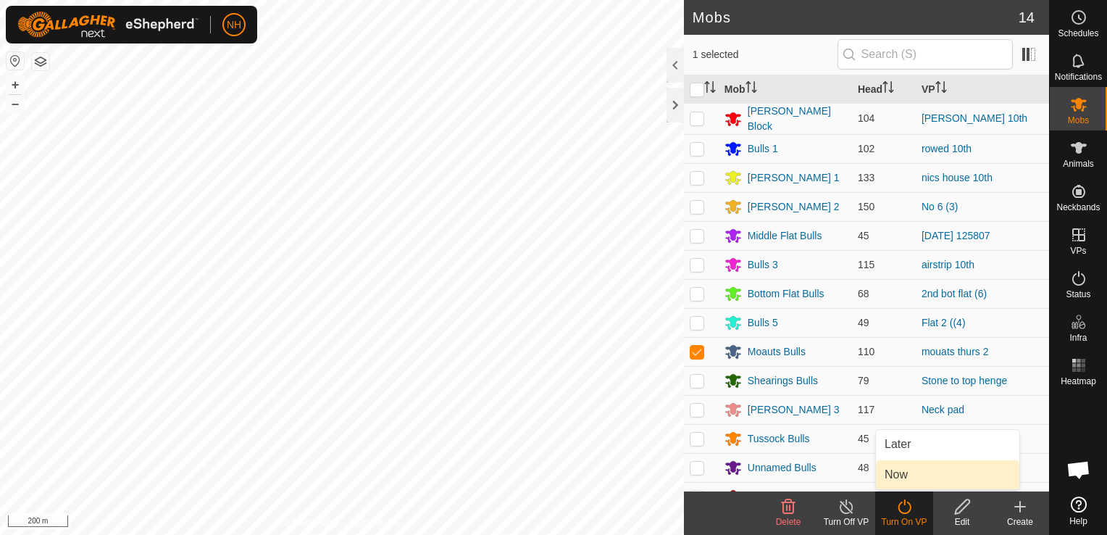
click at [893, 467] on link "Now" at bounding box center [947, 474] width 143 height 29
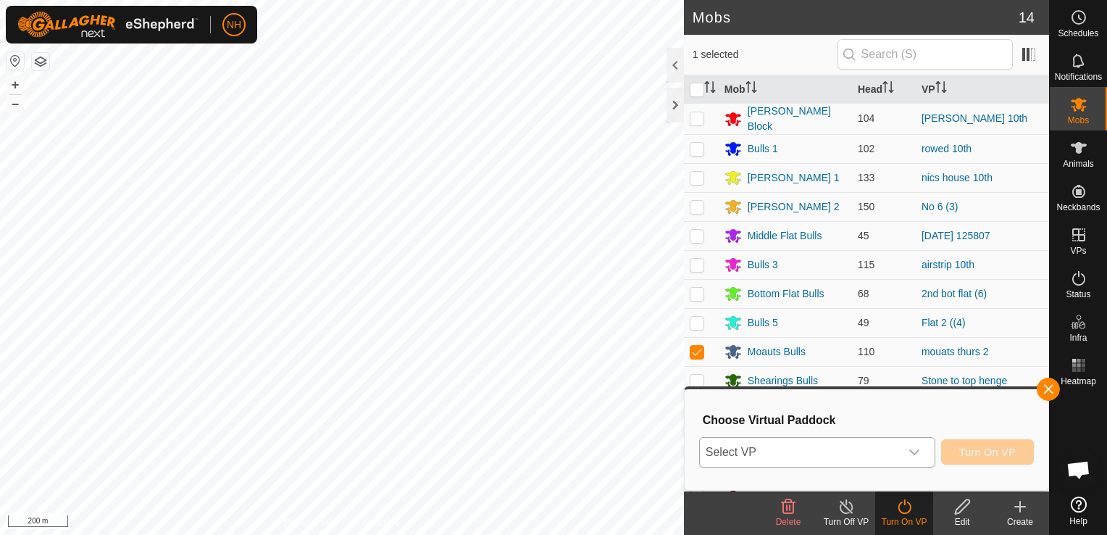
click at [751, 454] on span "Select VP" at bounding box center [800, 452] width 200 height 29
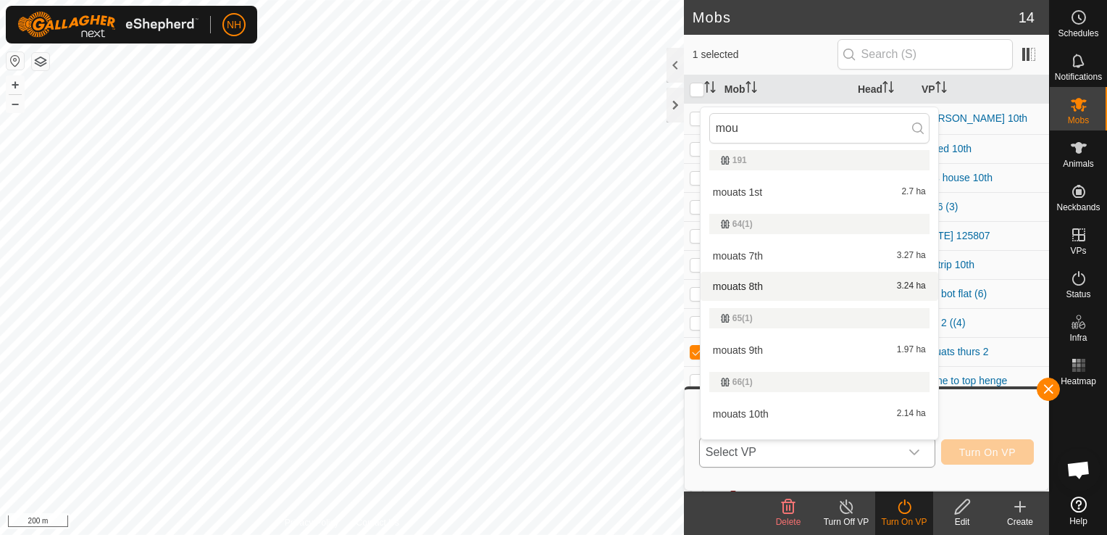
scroll to position [290, 0]
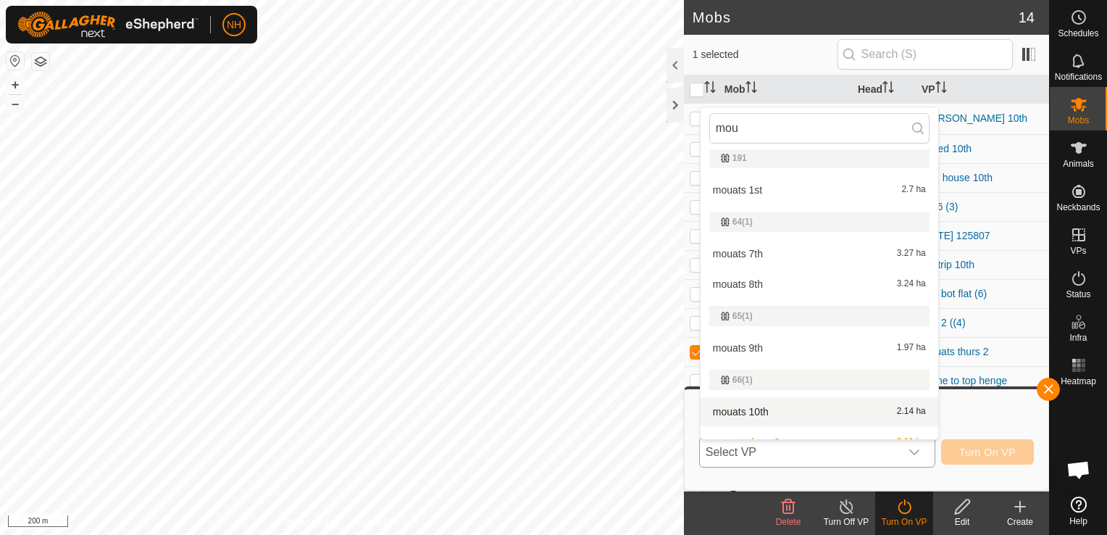
type input "mou"
click at [751, 406] on li "mouats 10th 2.14 ha" at bounding box center [820, 411] width 238 height 29
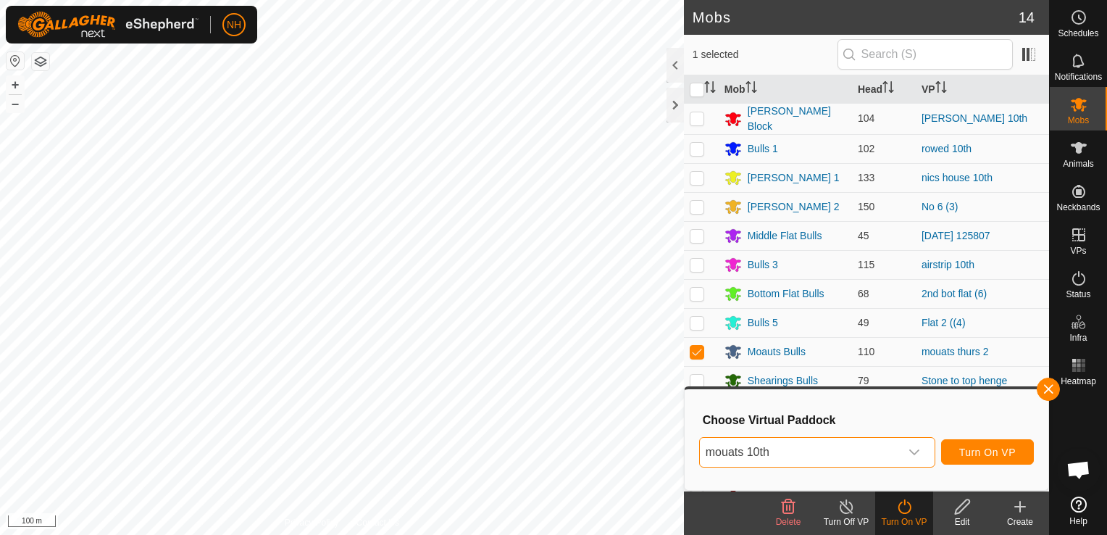
click at [785, 451] on span "mouats 10th" at bounding box center [800, 452] width 200 height 29
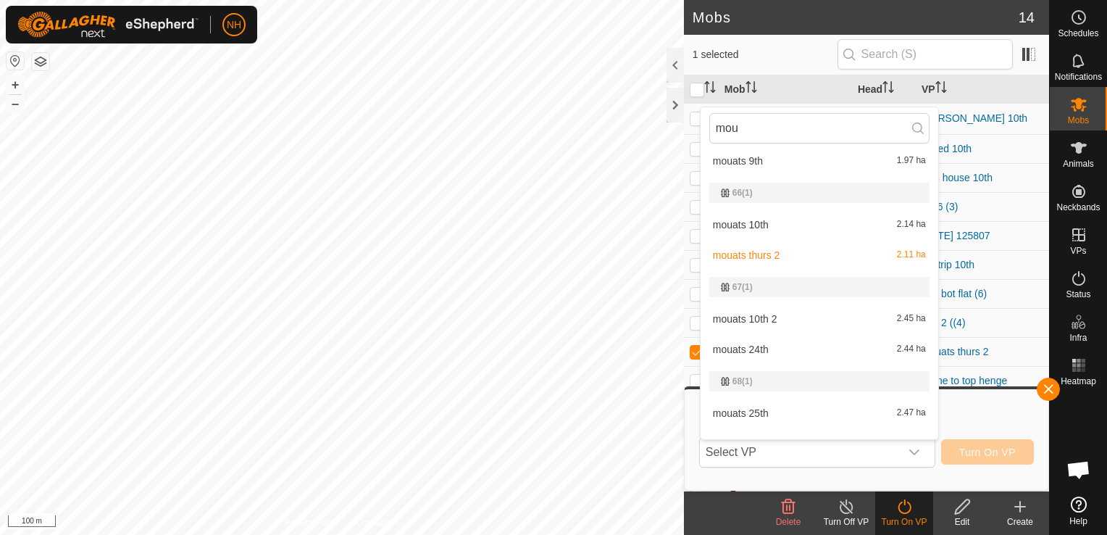
scroll to position [425, 0]
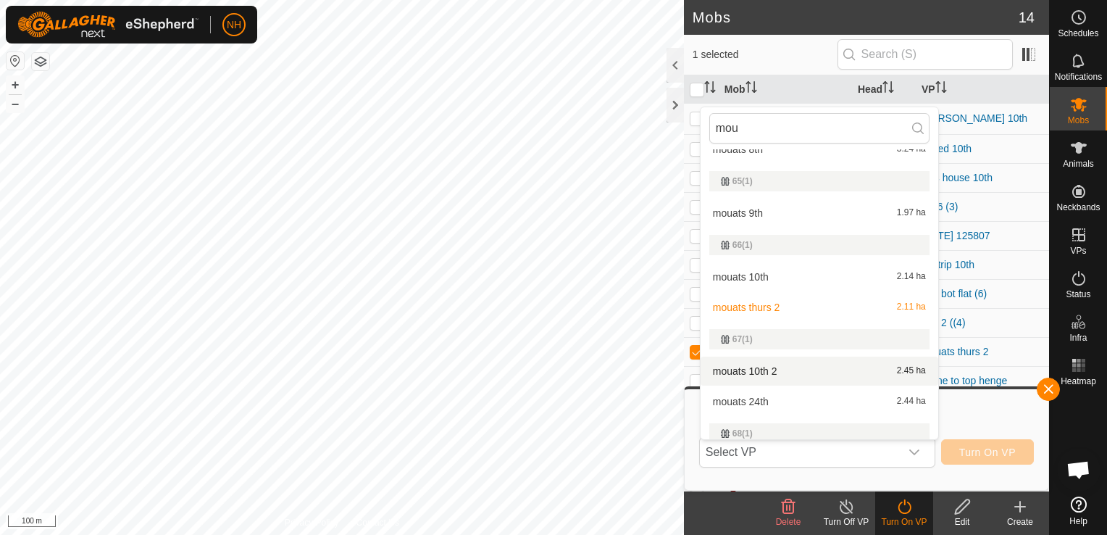
type input "mou"
click at [761, 368] on li "mouats 10th 2 2.45 ha" at bounding box center [820, 370] width 238 height 29
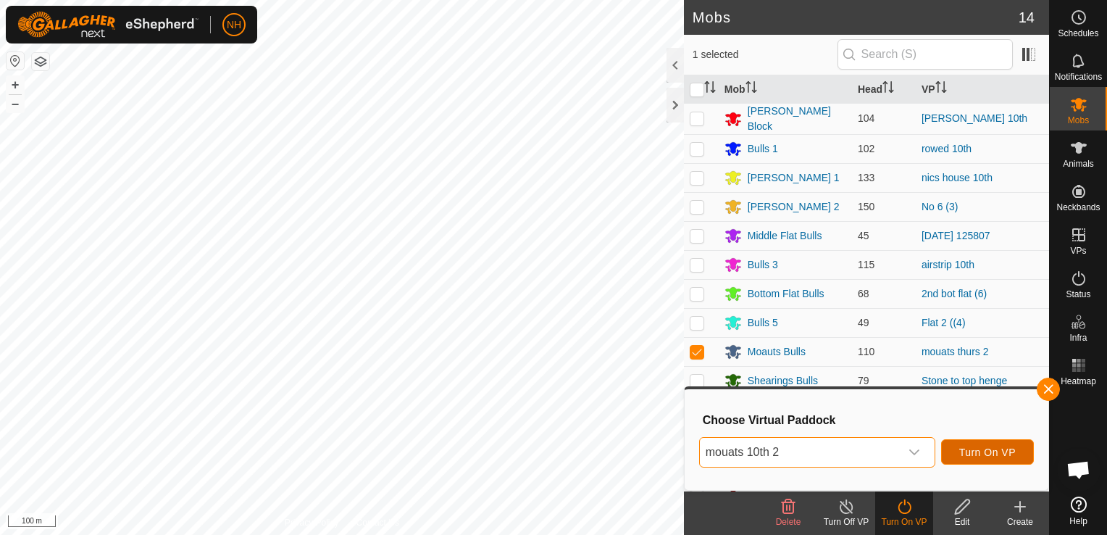
click at [992, 446] on span "Turn On VP" at bounding box center [987, 452] width 57 height 12
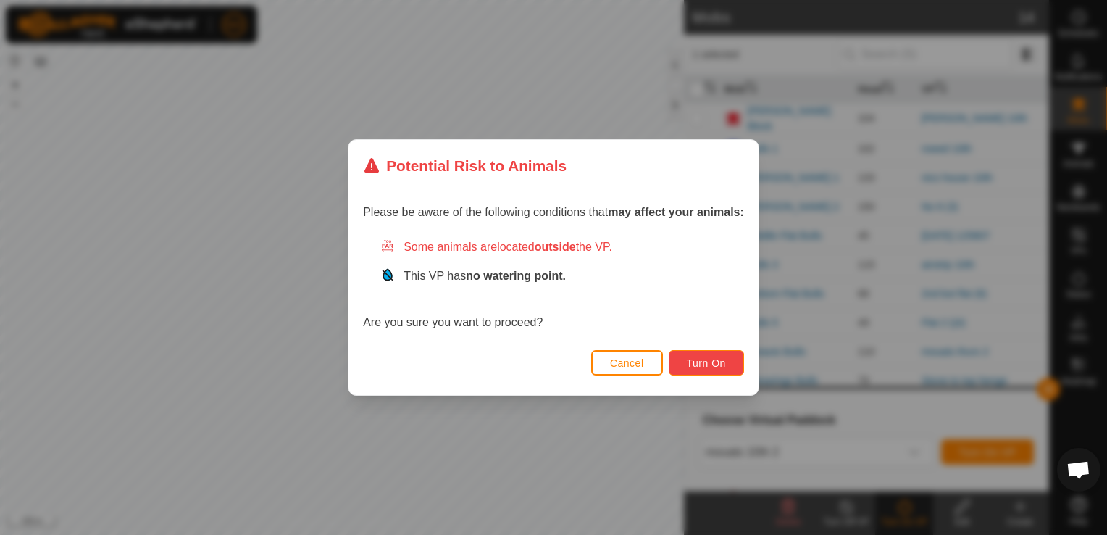
click at [708, 362] on span "Turn On" at bounding box center [706, 363] width 39 height 12
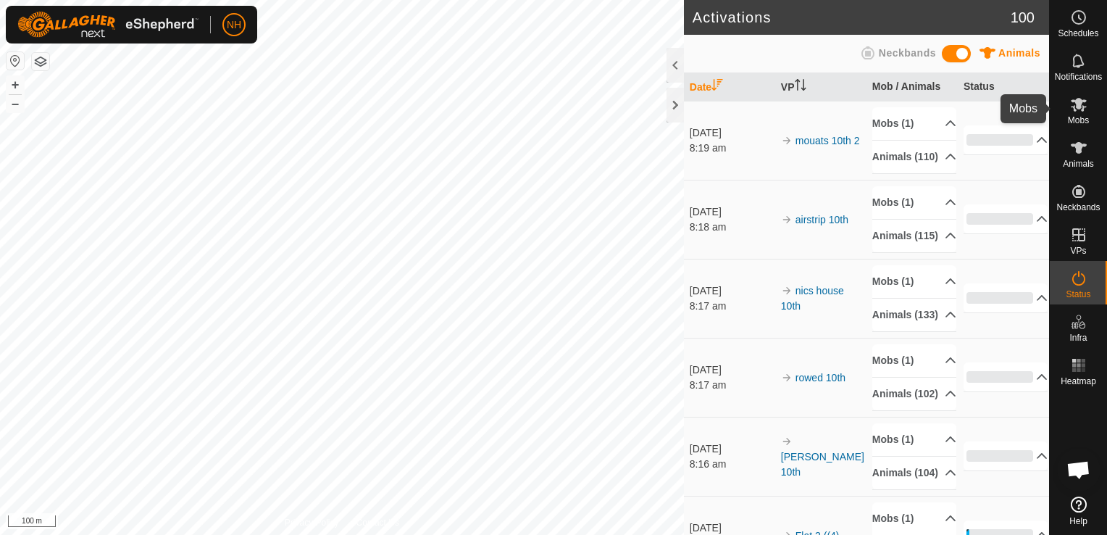
click at [1075, 109] on icon at bounding box center [1078, 104] width 17 height 17
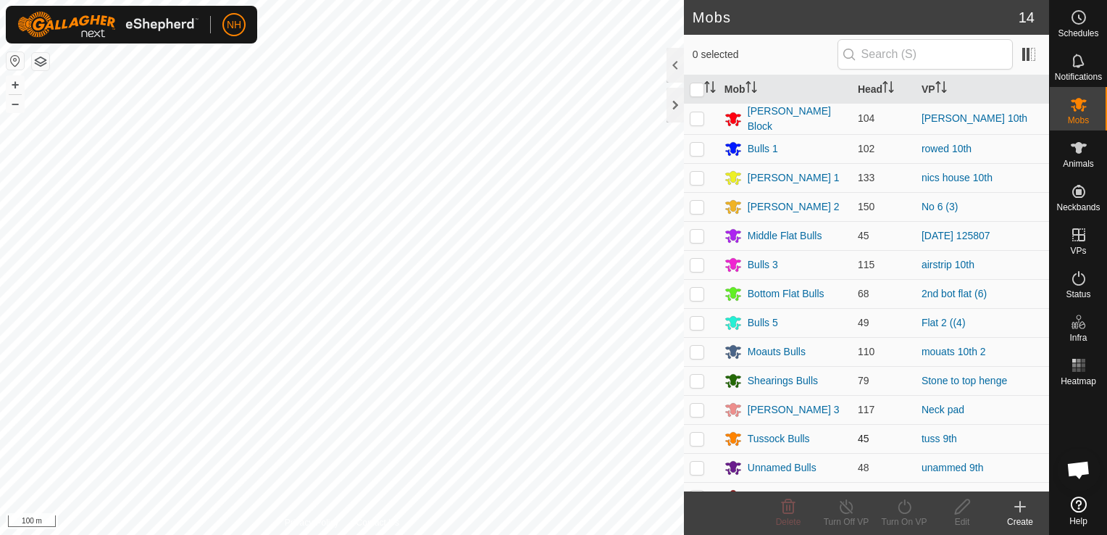
click at [696, 435] on p-checkbox at bounding box center [697, 438] width 14 height 12
checkbox input "true"
click at [907, 506] on icon at bounding box center [904, 506] width 18 height 17
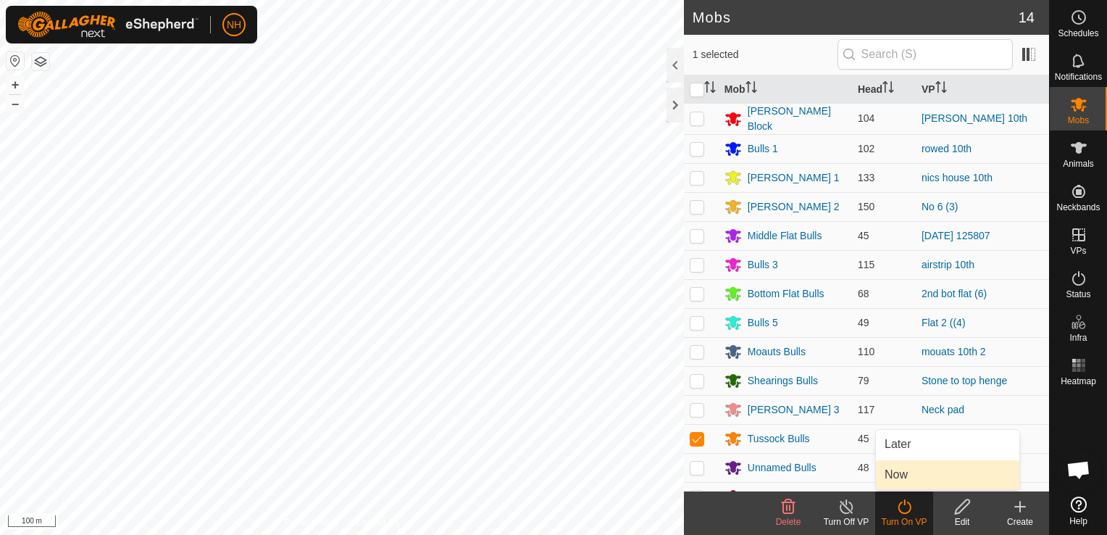
click at [903, 473] on link "Now" at bounding box center [947, 474] width 143 height 29
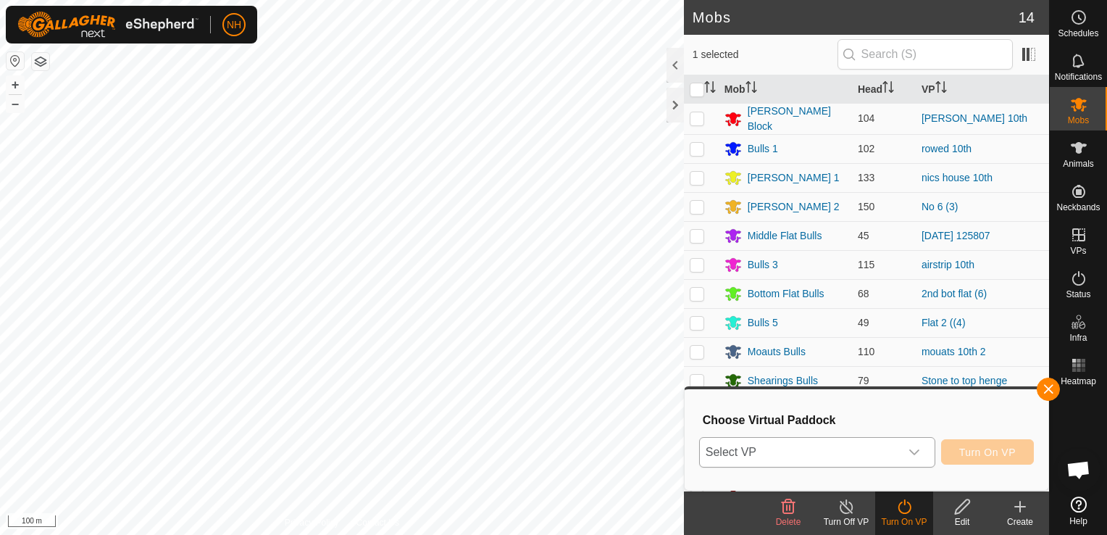
click at [861, 446] on span "Select VP" at bounding box center [800, 452] width 200 height 29
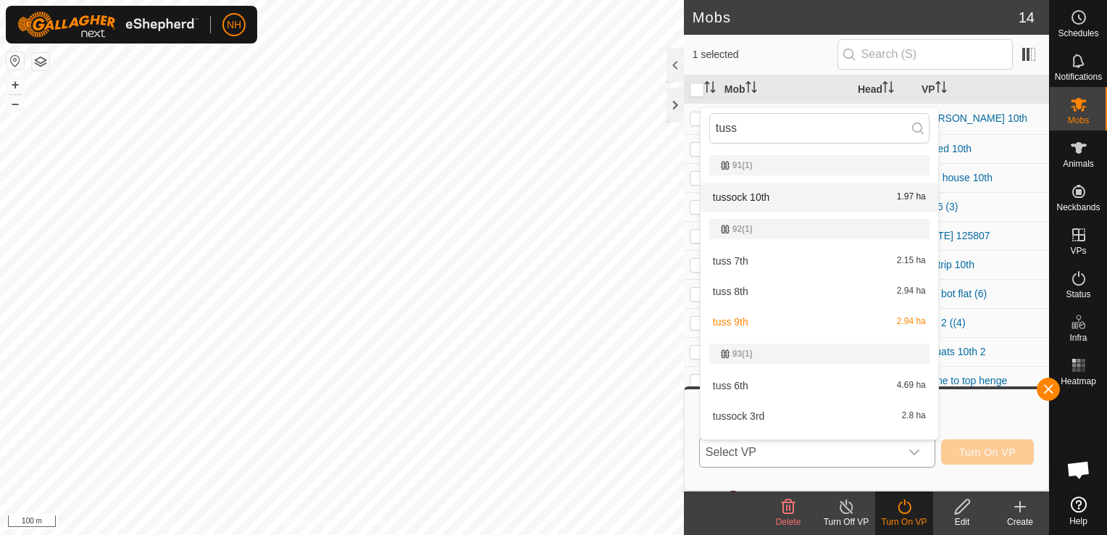
type input "tuss"
click at [756, 190] on li "tussock 10th 1.97 ha" at bounding box center [820, 197] width 238 height 29
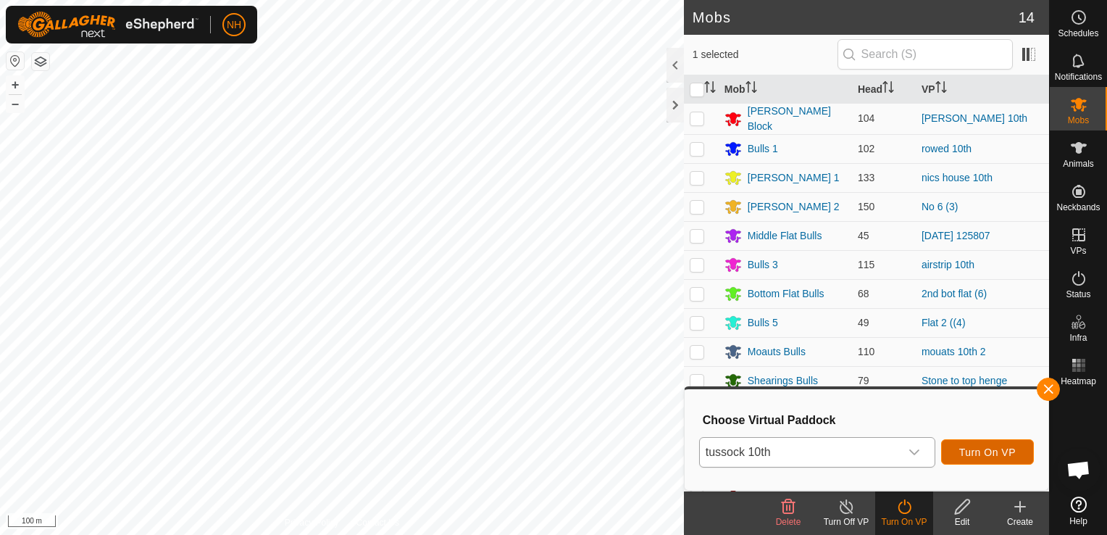
click at [986, 449] on span "Turn On VP" at bounding box center [987, 452] width 57 height 12
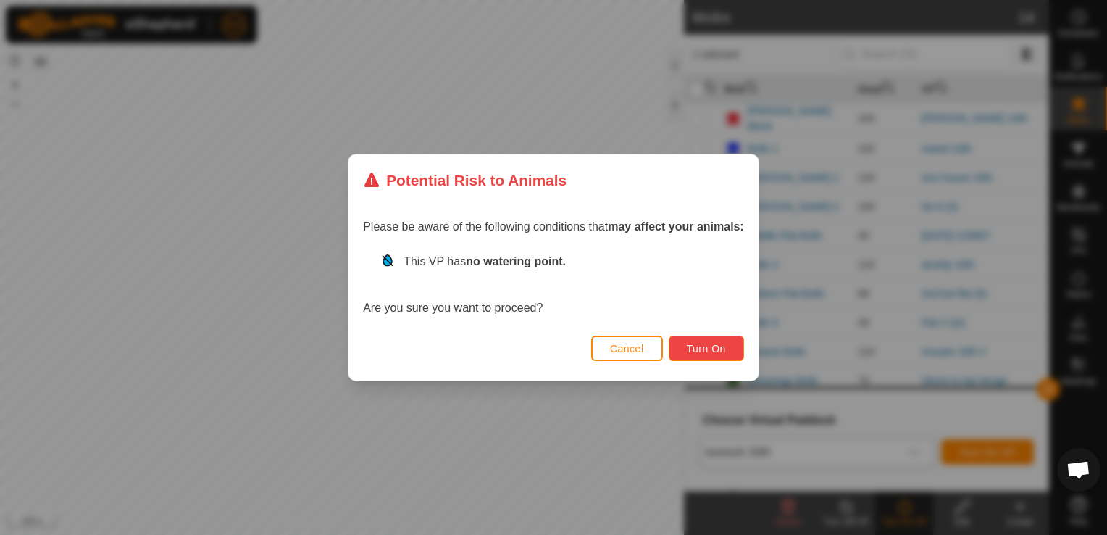
click at [715, 343] on span "Turn On" at bounding box center [706, 349] width 39 height 12
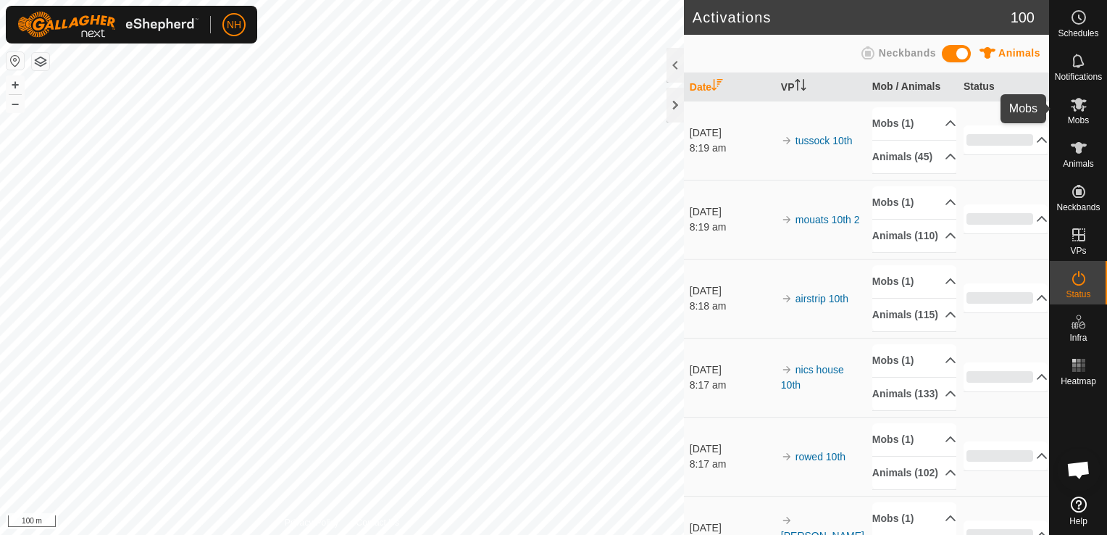
click at [1077, 109] on icon at bounding box center [1078, 104] width 17 height 17
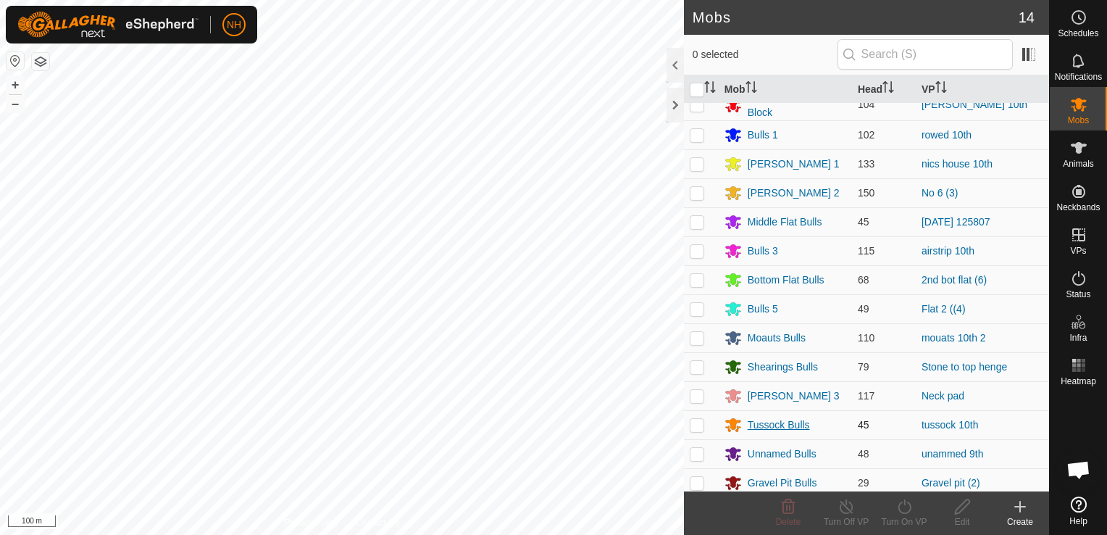
scroll to position [17, 0]
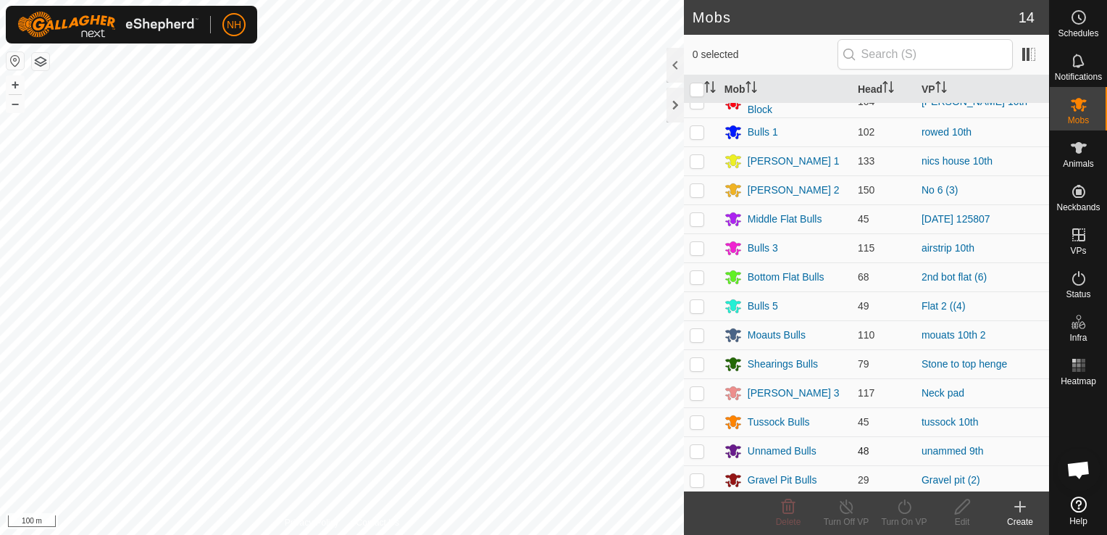
click at [697, 450] on p-checkbox at bounding box center [697, 451] width 14 height 12
checkbox input "true"
click at [909, 511] on icon at bounding box center [904, 506] width 13 height 14
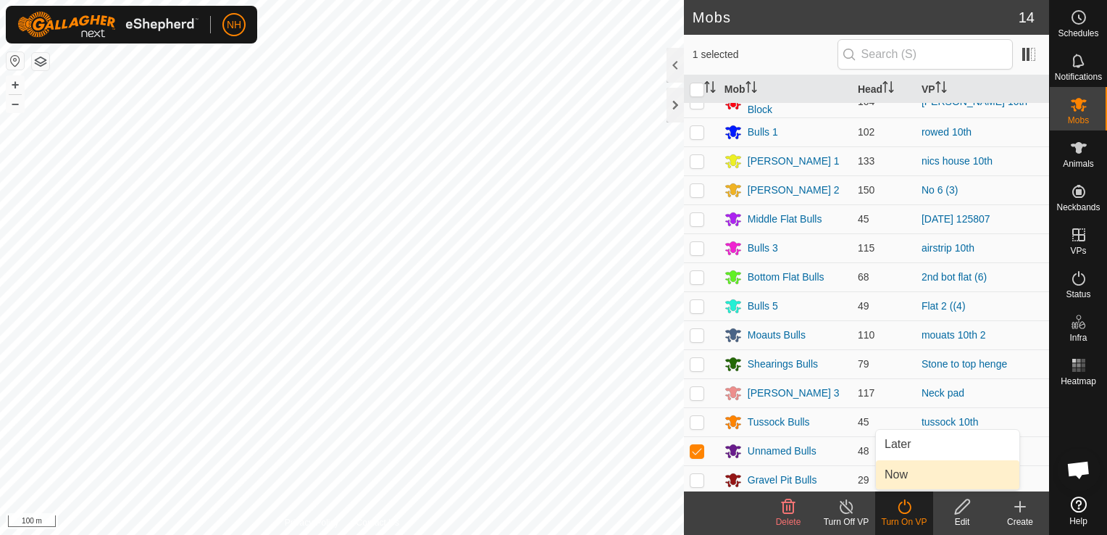
click at [914, 476] on link "Now" at bounding box center [947, 474] width 143 height 29
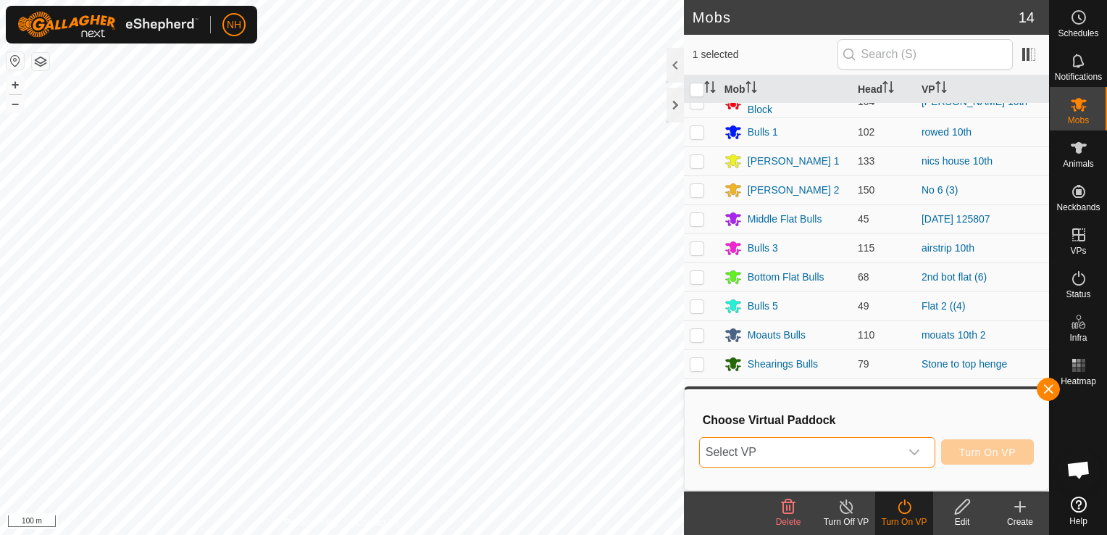
click at [900, 448] on span "Select VP" at bounding box center [800, 452] width 200 height 29
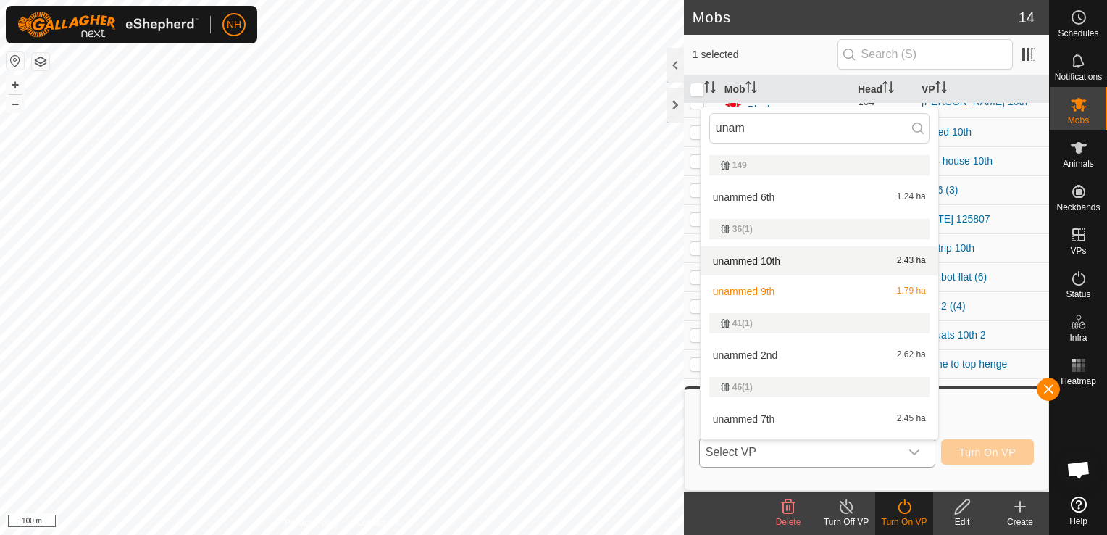
type input "unam"
click at [775, 261] on li "unammed 10th 2.43 ha" at bounding box center [820, 260] width 238 height 29
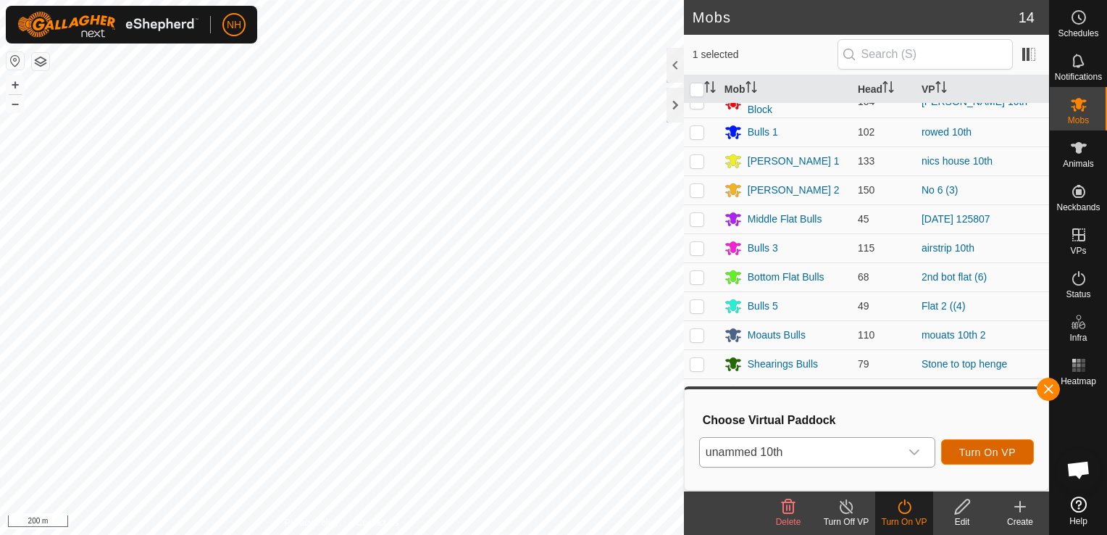
click at [957, 450] on button "Turn On VP" at bounding box center [987, 451] width 93 height 25
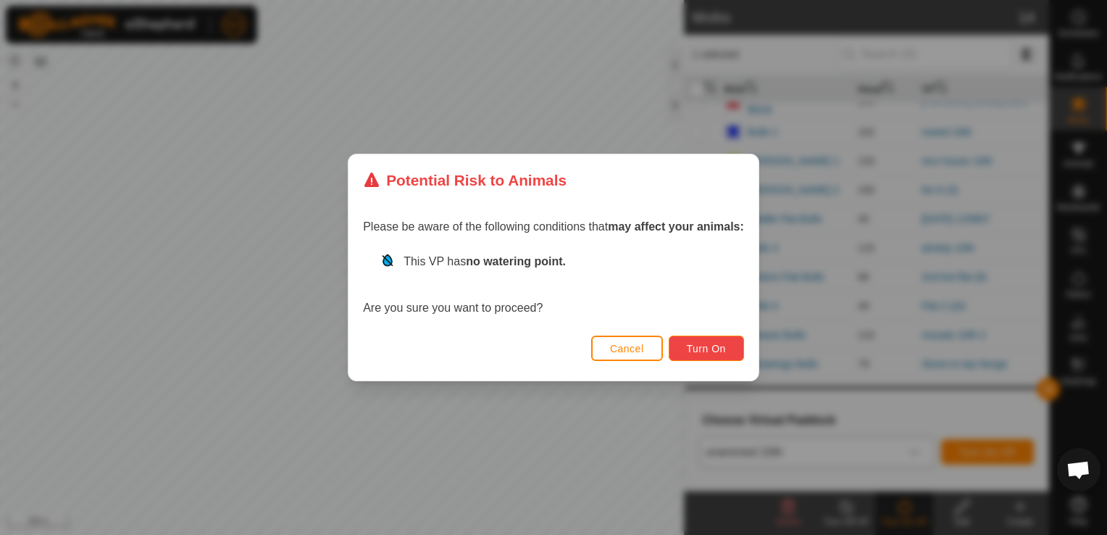
click at [700, 343] on span "Turn On" at bounding box center [706, 349] width 39 height 12
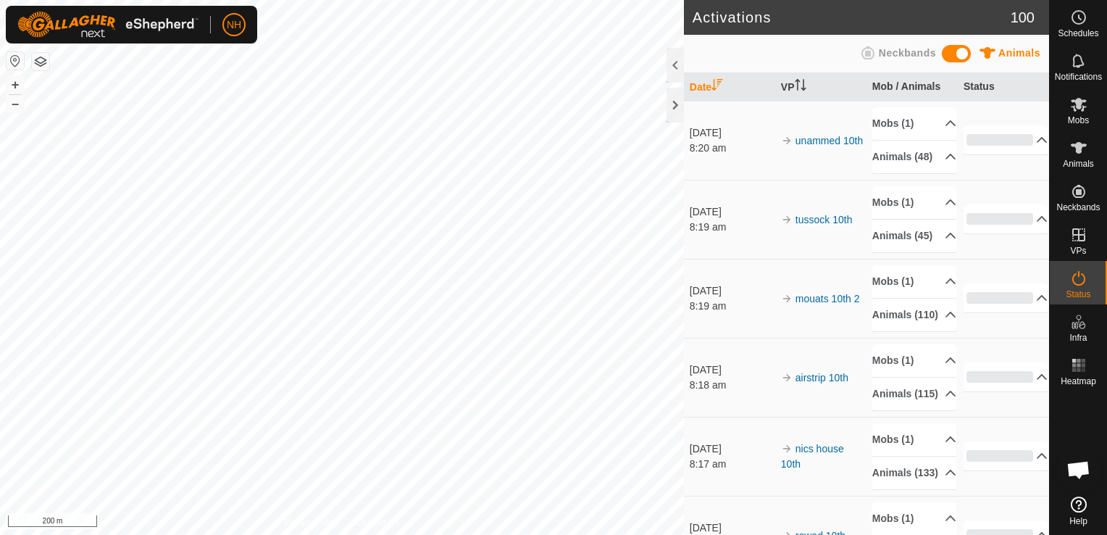
click at [389, 534] on html "NH Schedules Notifications Mobs Animals Neckbands VPs Status Infra Heatmap Help…" at bounding box center [553, 267] width 1107 height 535
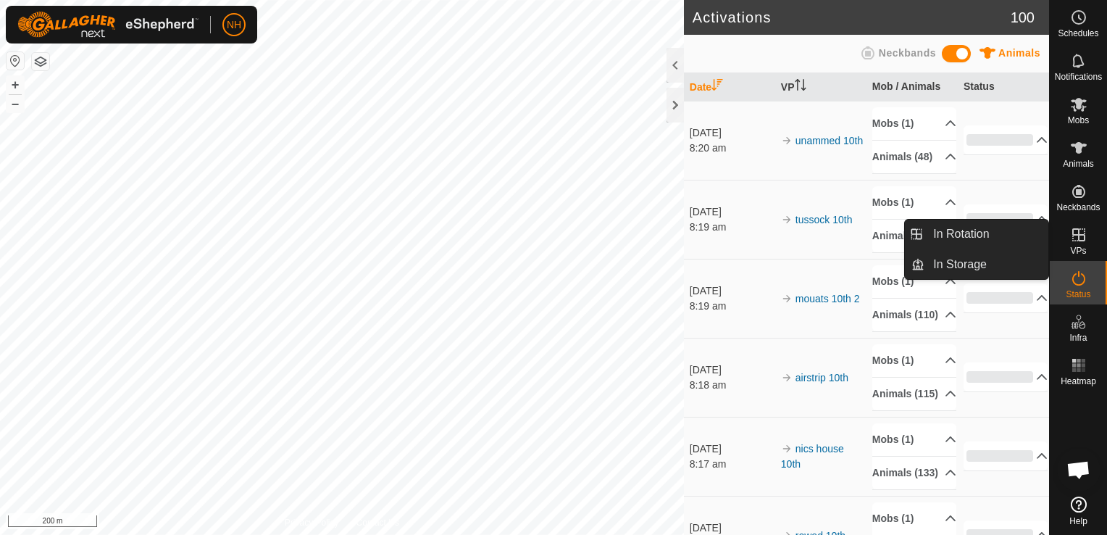
click at [985, 232] on link "In Rotation" at bounding box center [986, 234] width 124 height 29
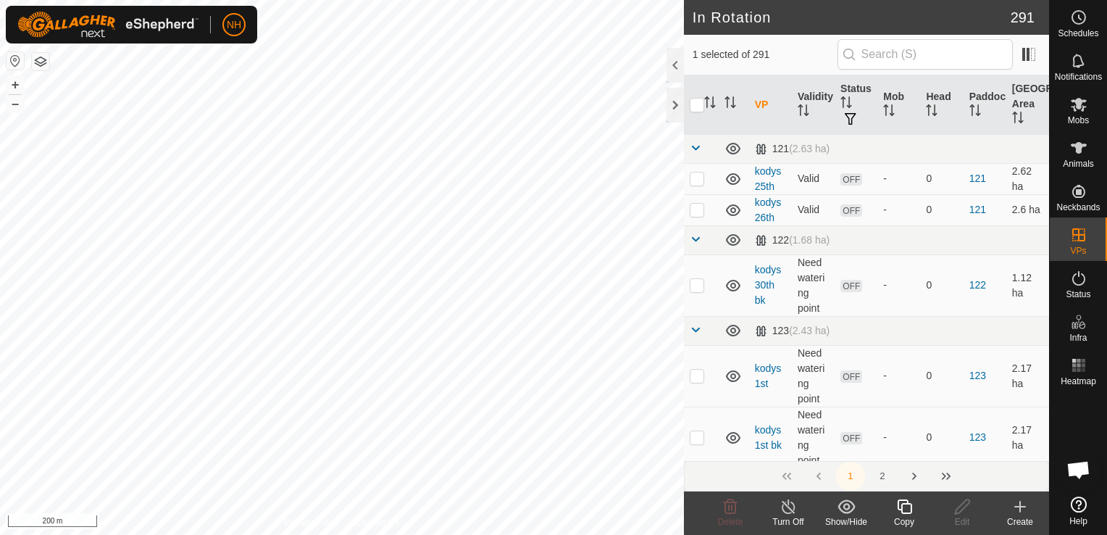
click at [1020, 509] on icon at bounding box center [1020, 506] width 0 height 10
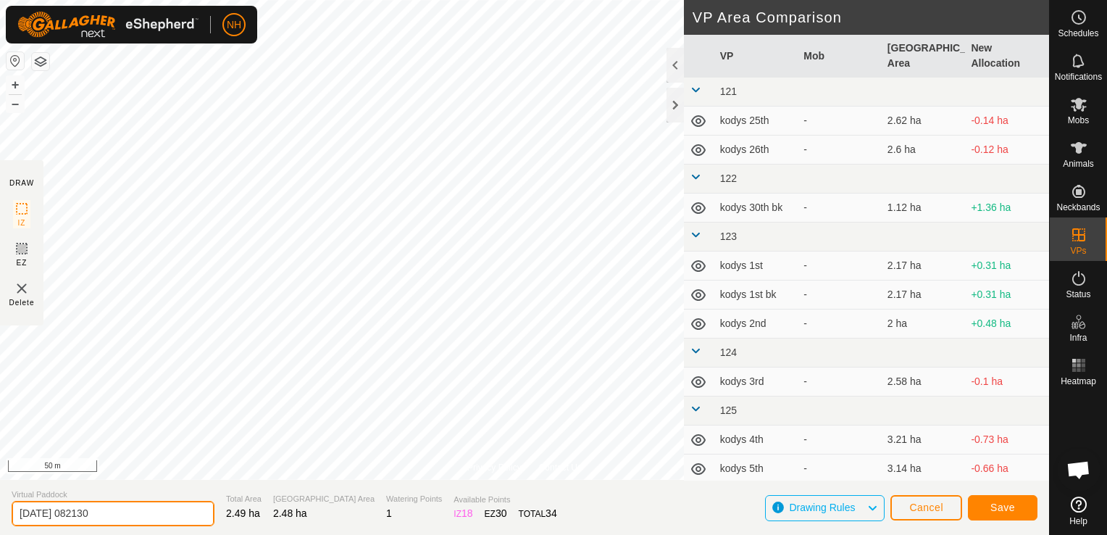
click at [155, 507] on input "[DATE] 082130" at bounding box center [113, 513] width 203 height 25
type input "2"
type input "[PERSON_NAME] 10th bk"
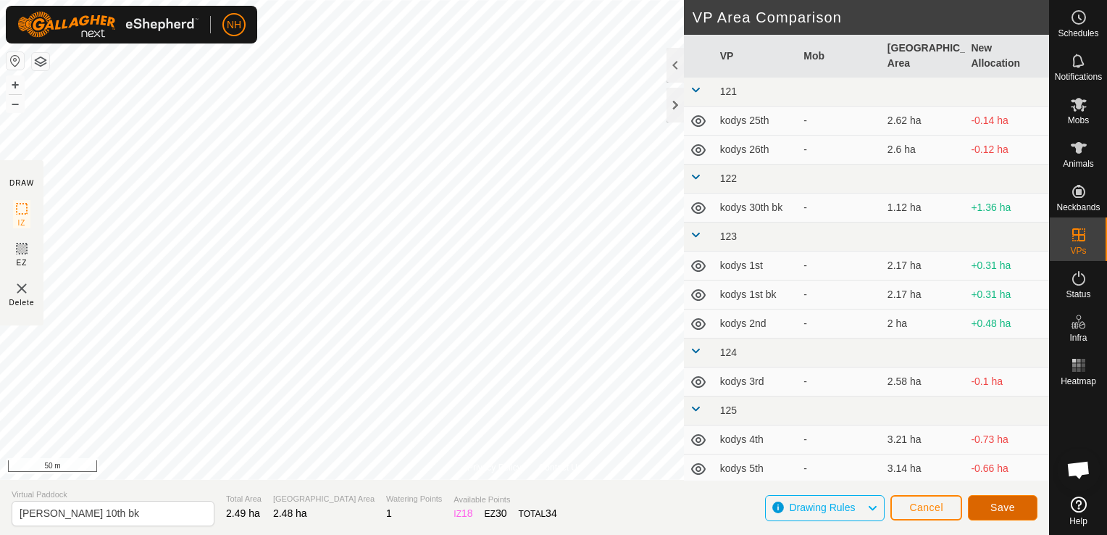
click at [989, 506] on button "Save" at bounding box center [1003, 507] width 70 height 25
